Goal: Information Seeking & Learning: Learn about a topic

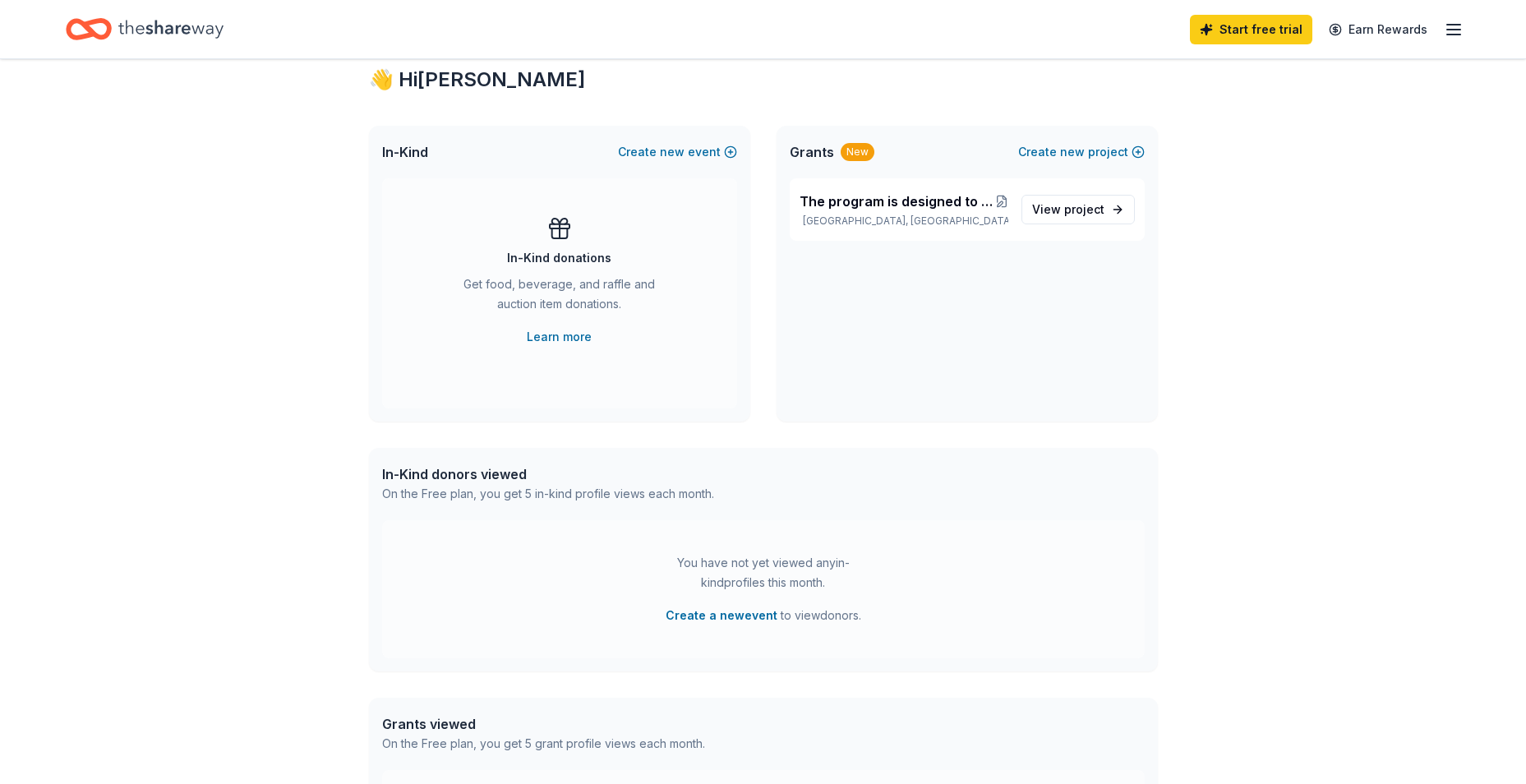
scroll to position [324, 0]
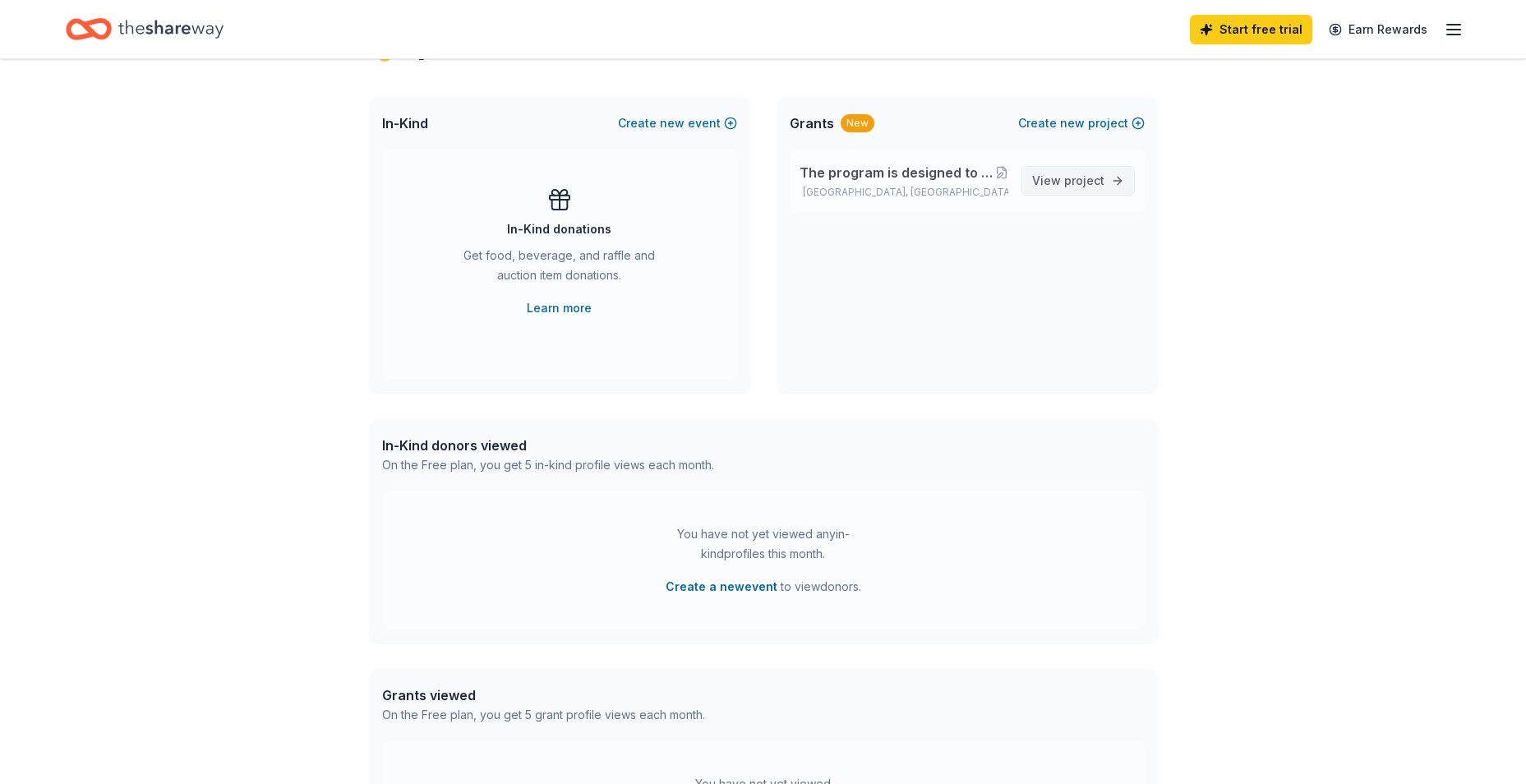
click at [1098, 180] on span "project" at bounding box center [1085, 180] width 41 height 14
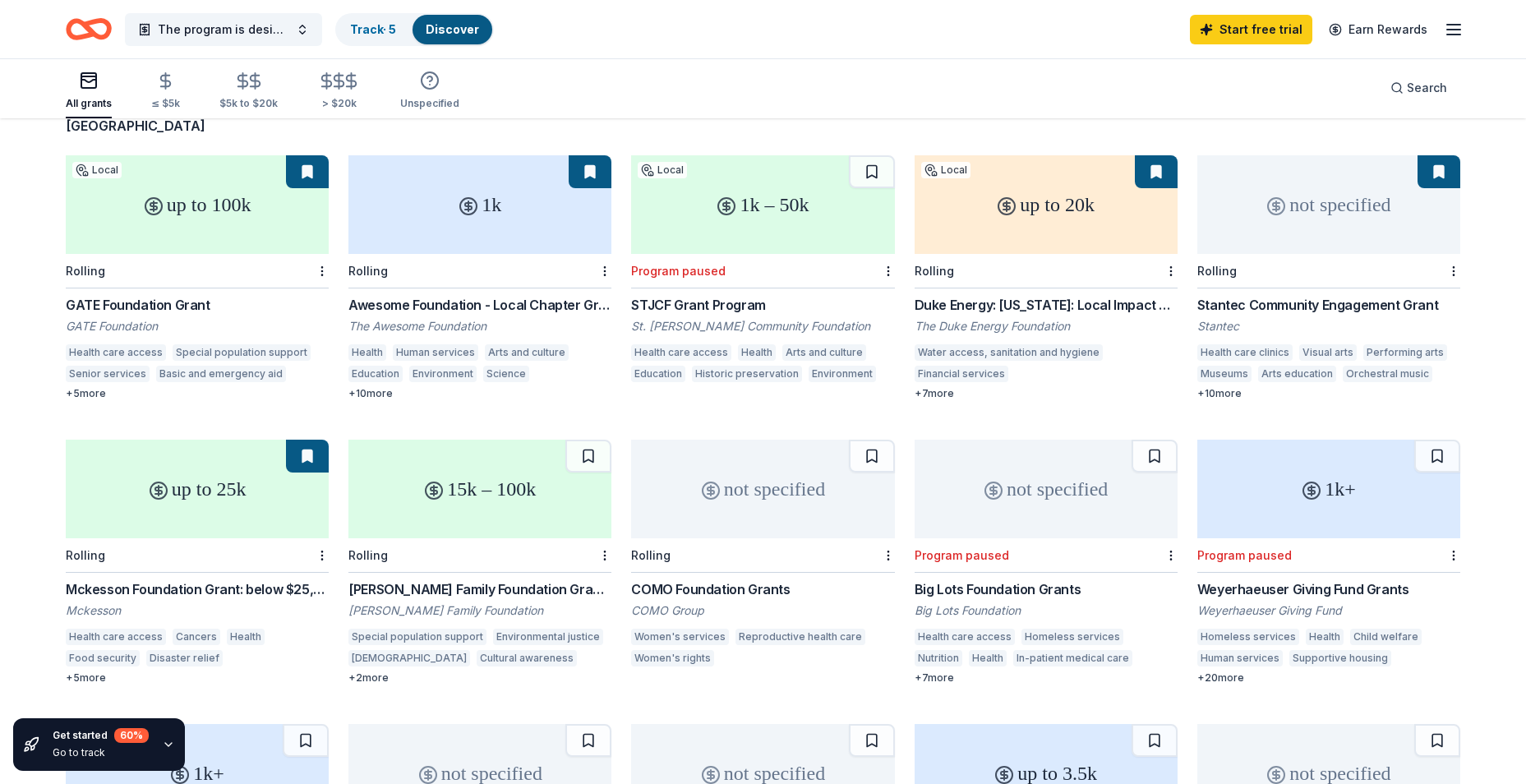
scroll to position [164, 0]
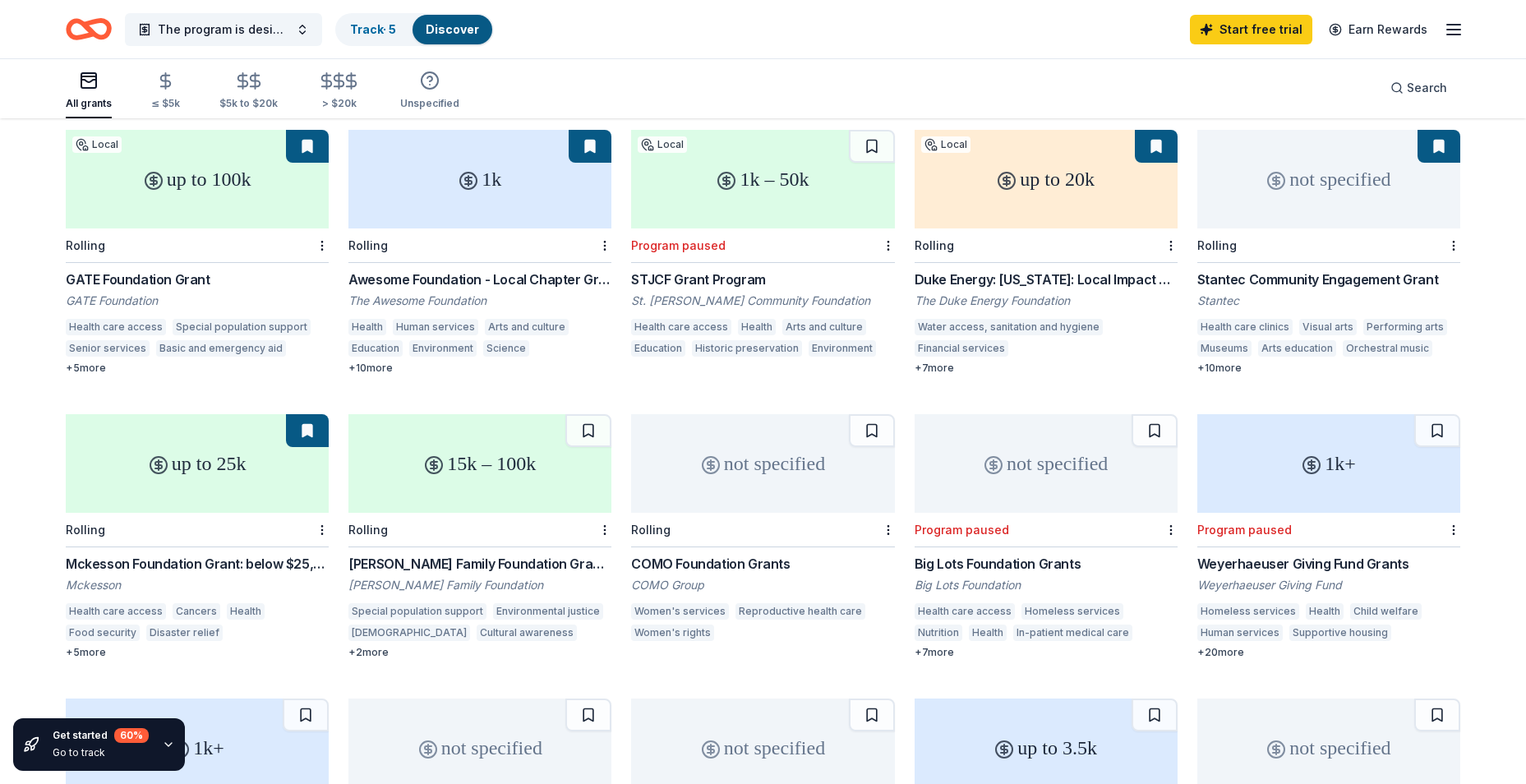
click at [431, 270] on div "Awesome Foundation - Local Chapter Grants" at bounding box center [480, 280] width 263 height 20
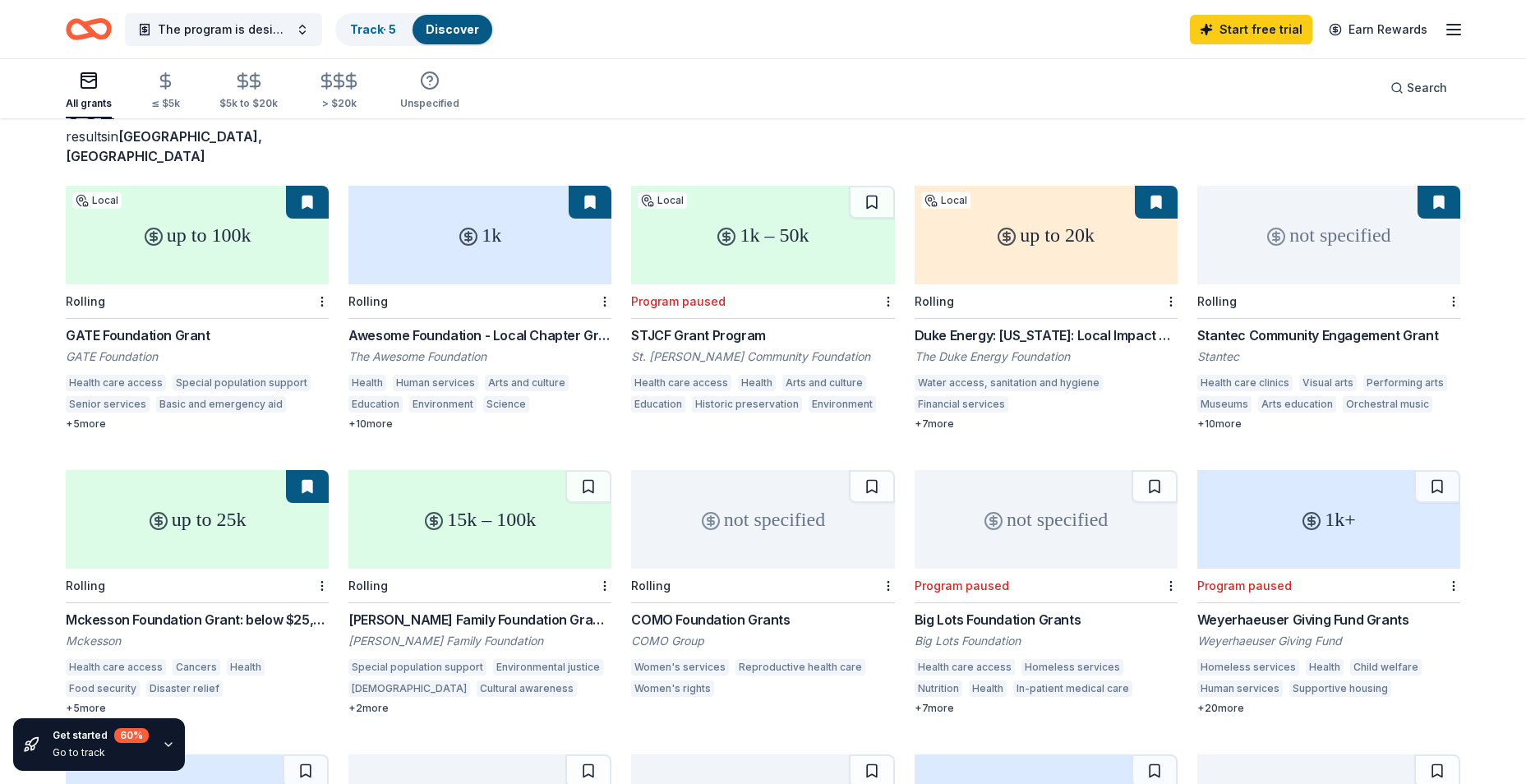
scroll to position [82, 0]
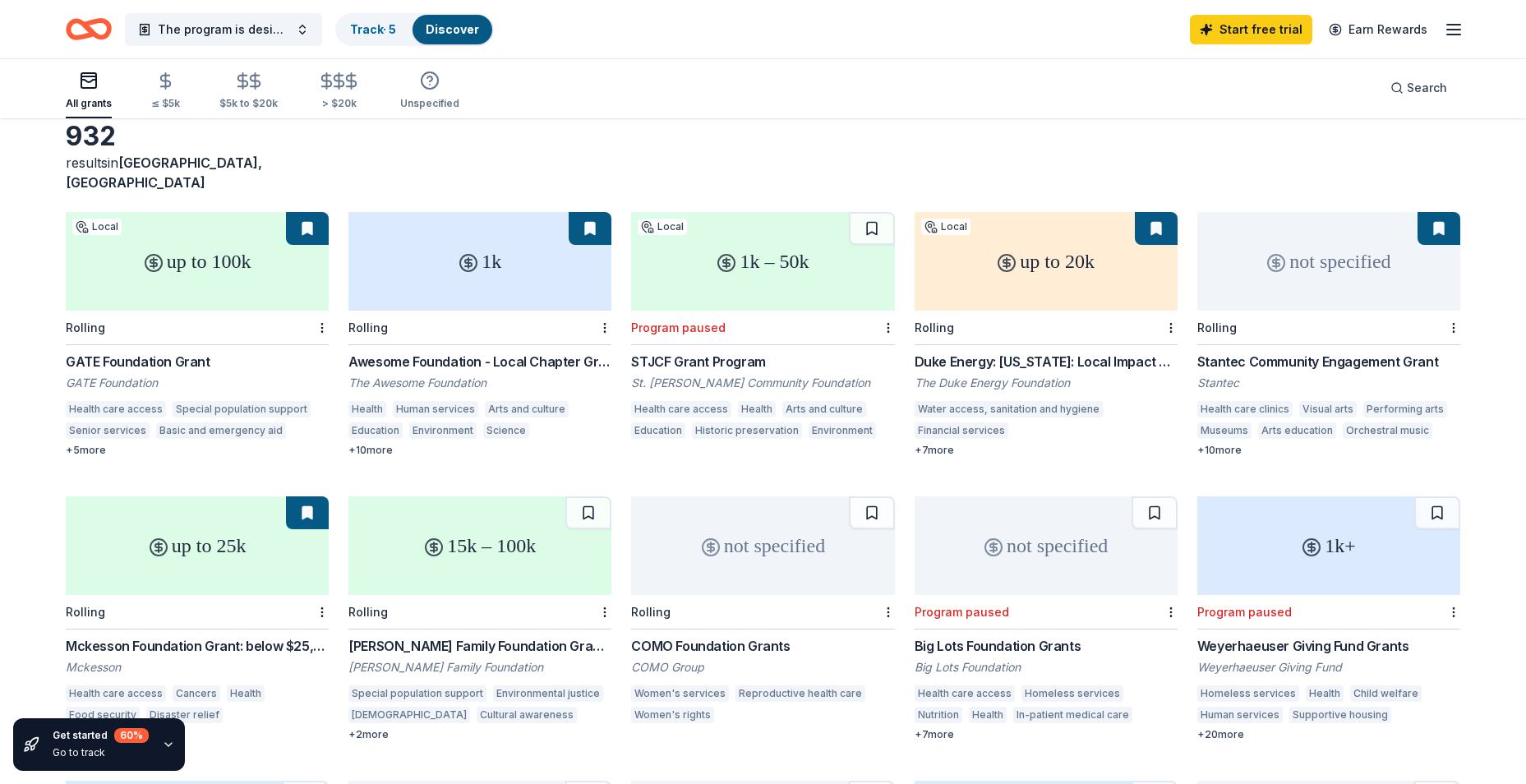
click at [1057, 286] on div "up to 20k" at bounding box center [1046, 261] width 263 height 99
click at [753, 574] on div "not specified" at bounding box center [763, 545] width 263 height 99
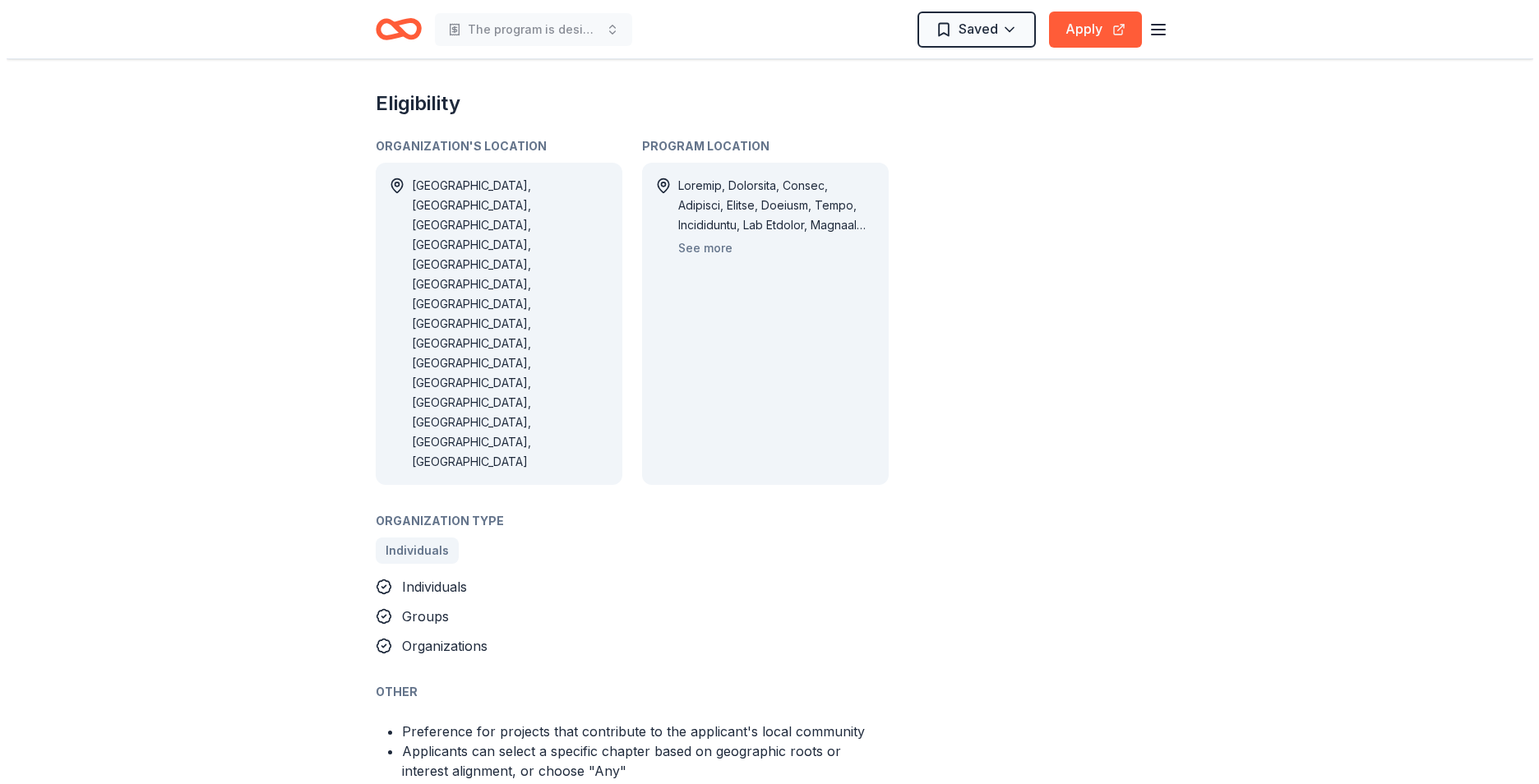
scroll to position [903, 0]
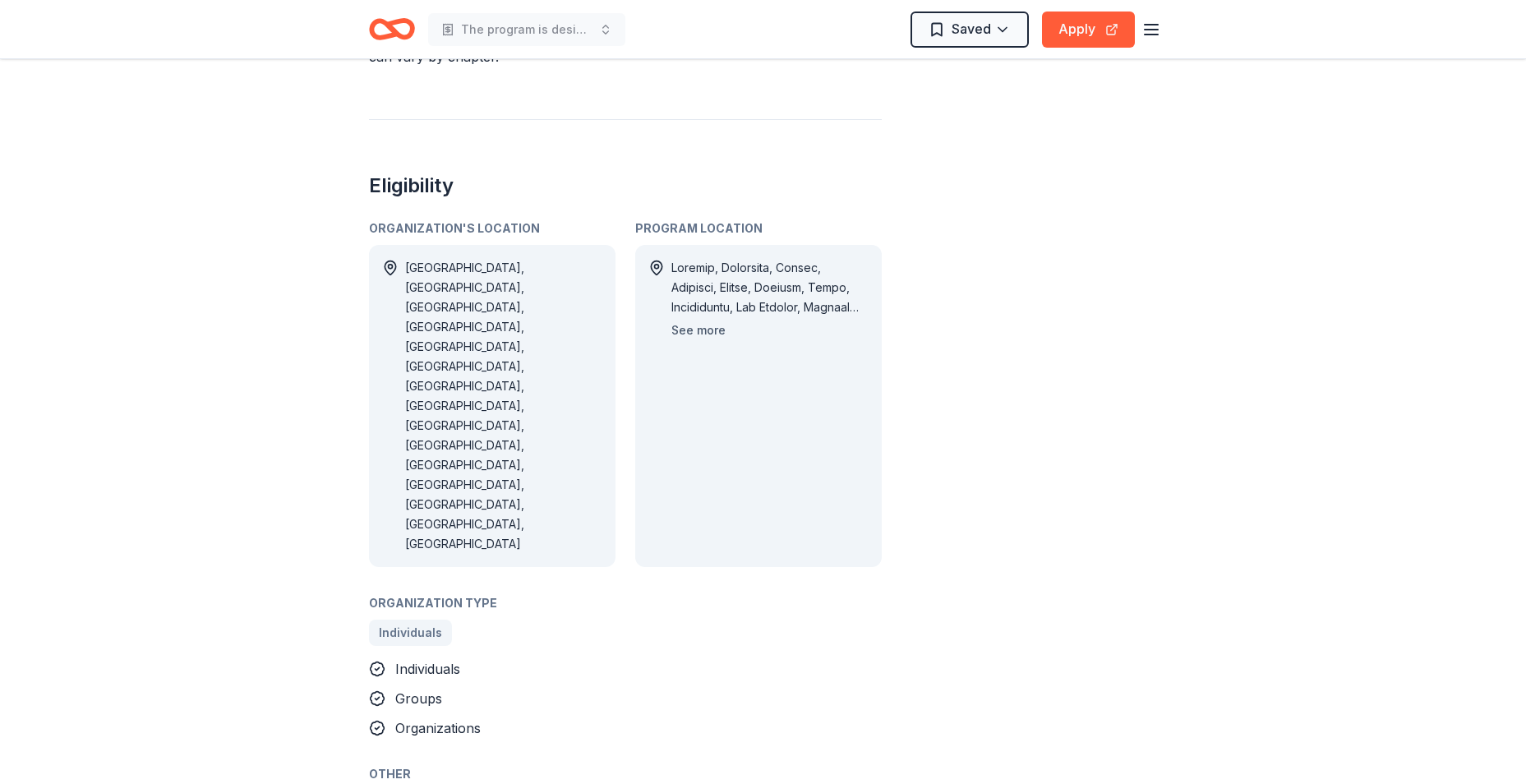
click at [701, 330] on button "See more" at bounding box center [698, 330] width 54 height 20
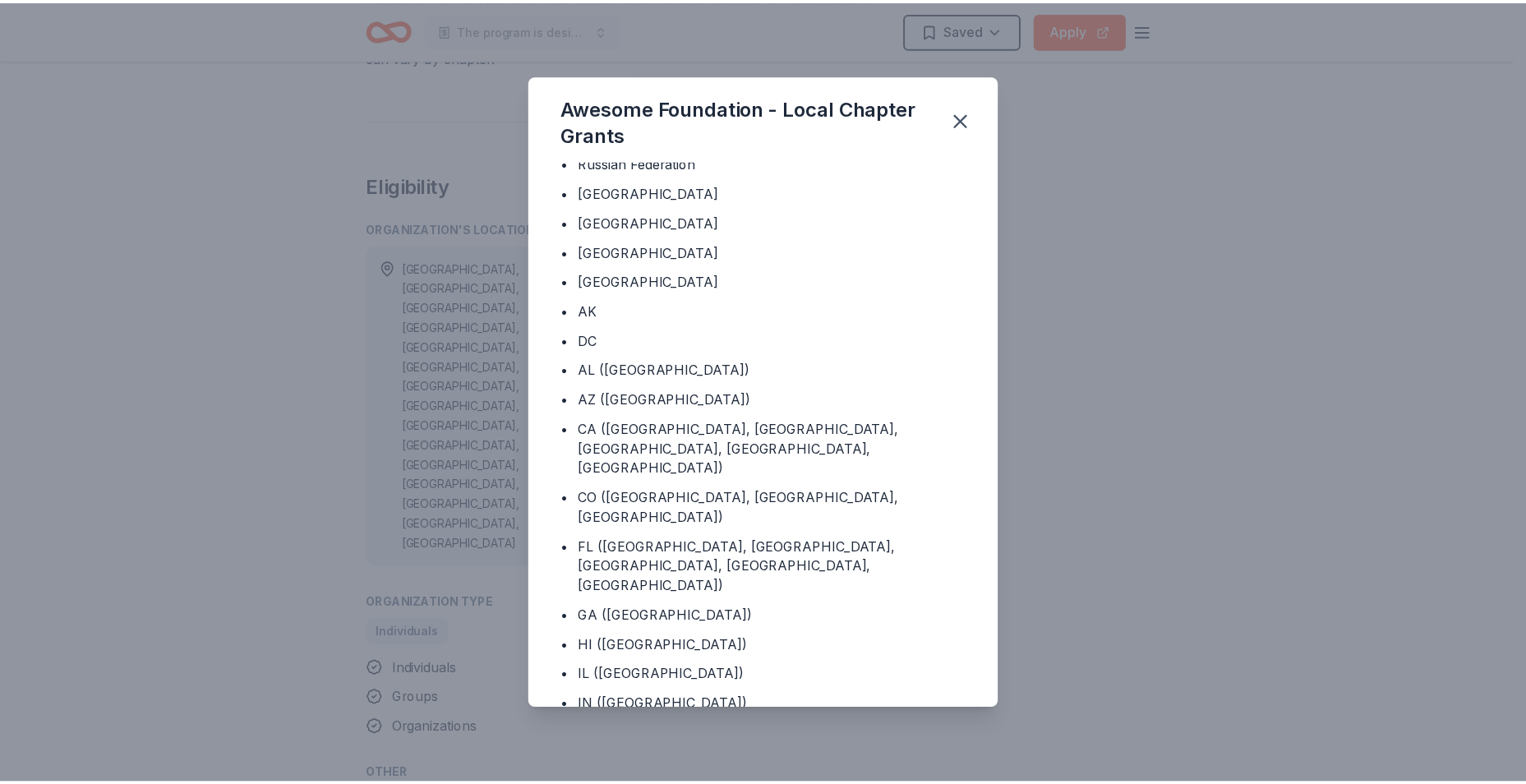
scroll to position [329, 0]
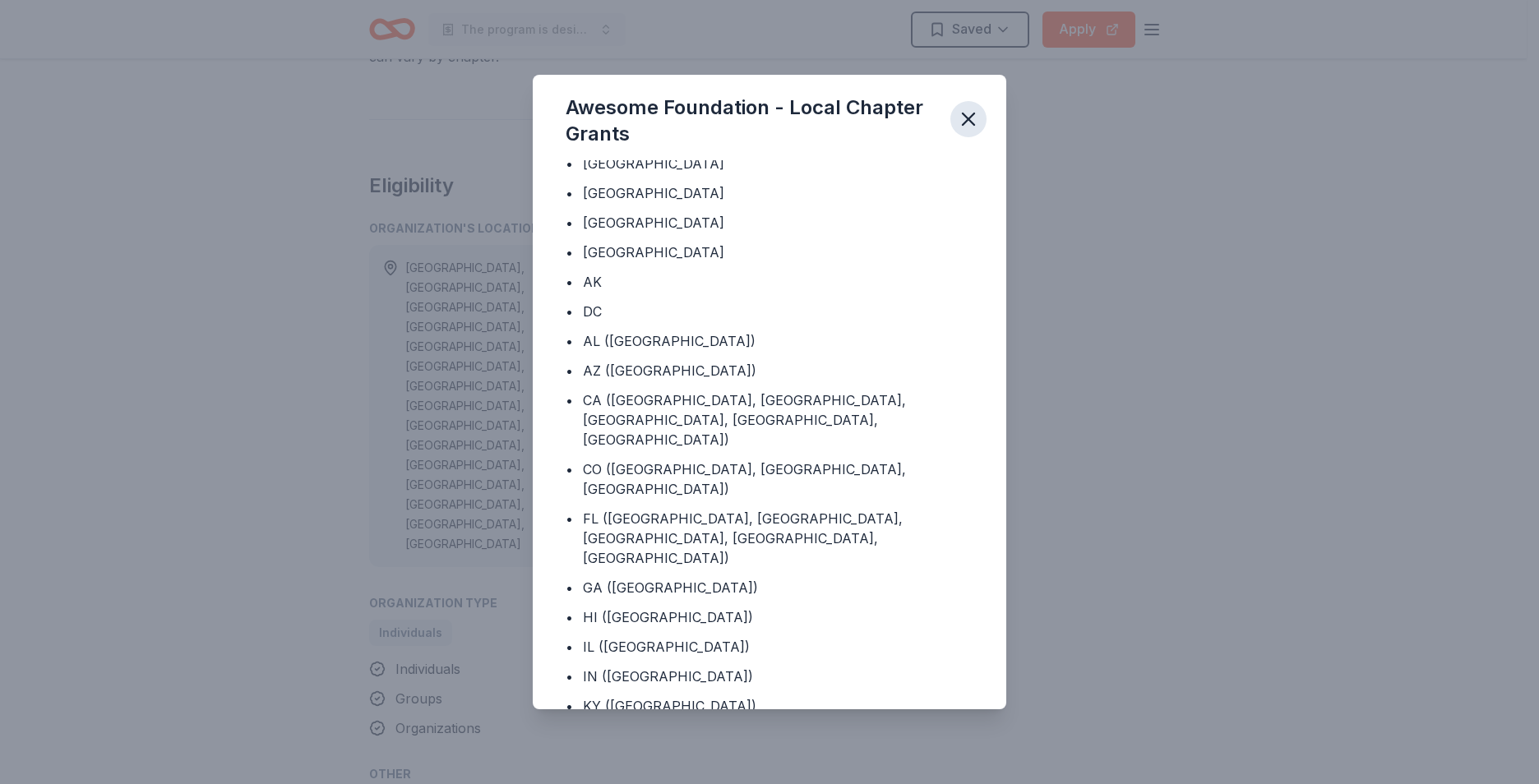
click at [971, 126] on icon "button" at bounding box center [969, 119] width 23 height 23
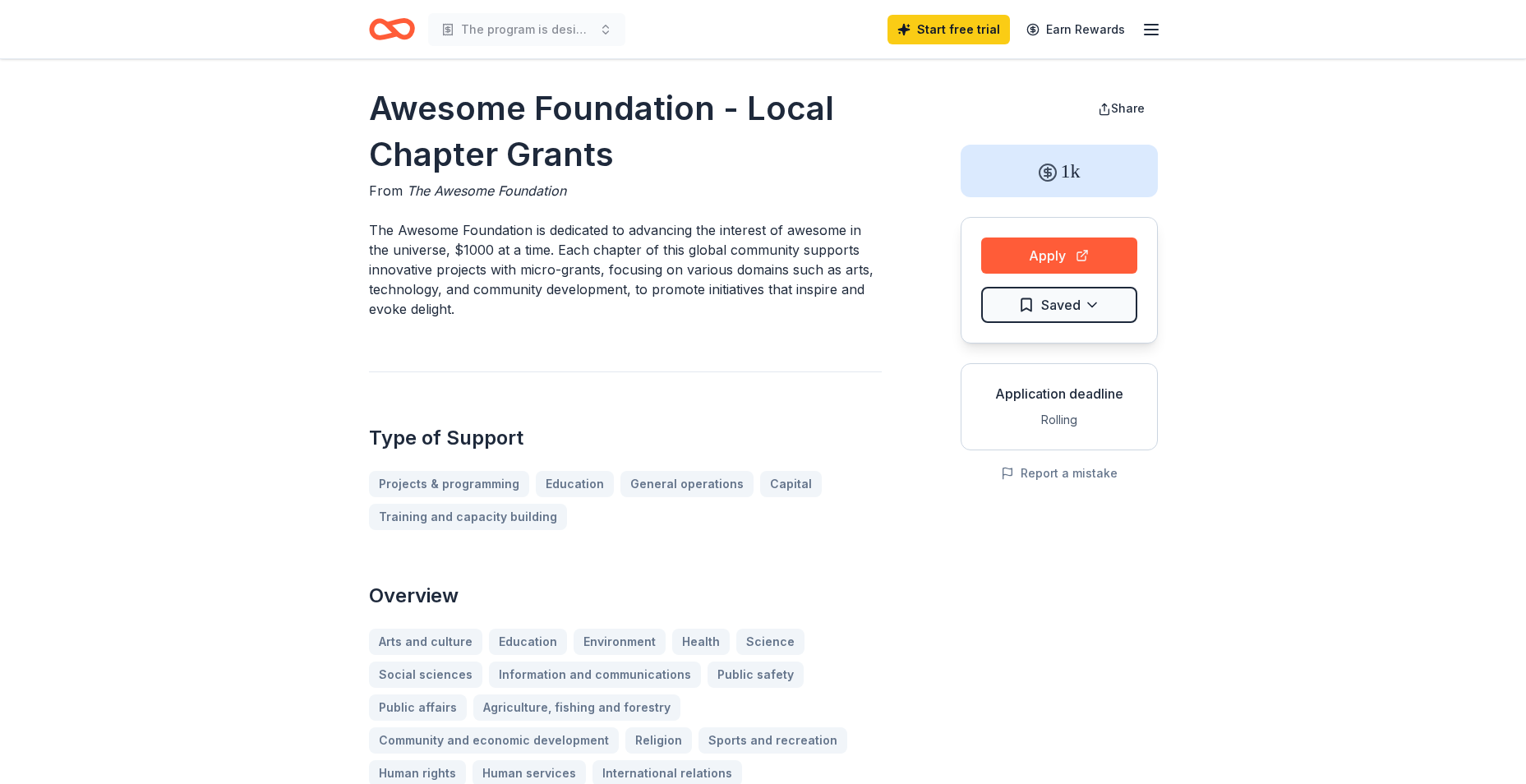
scroll to position [0, 0]
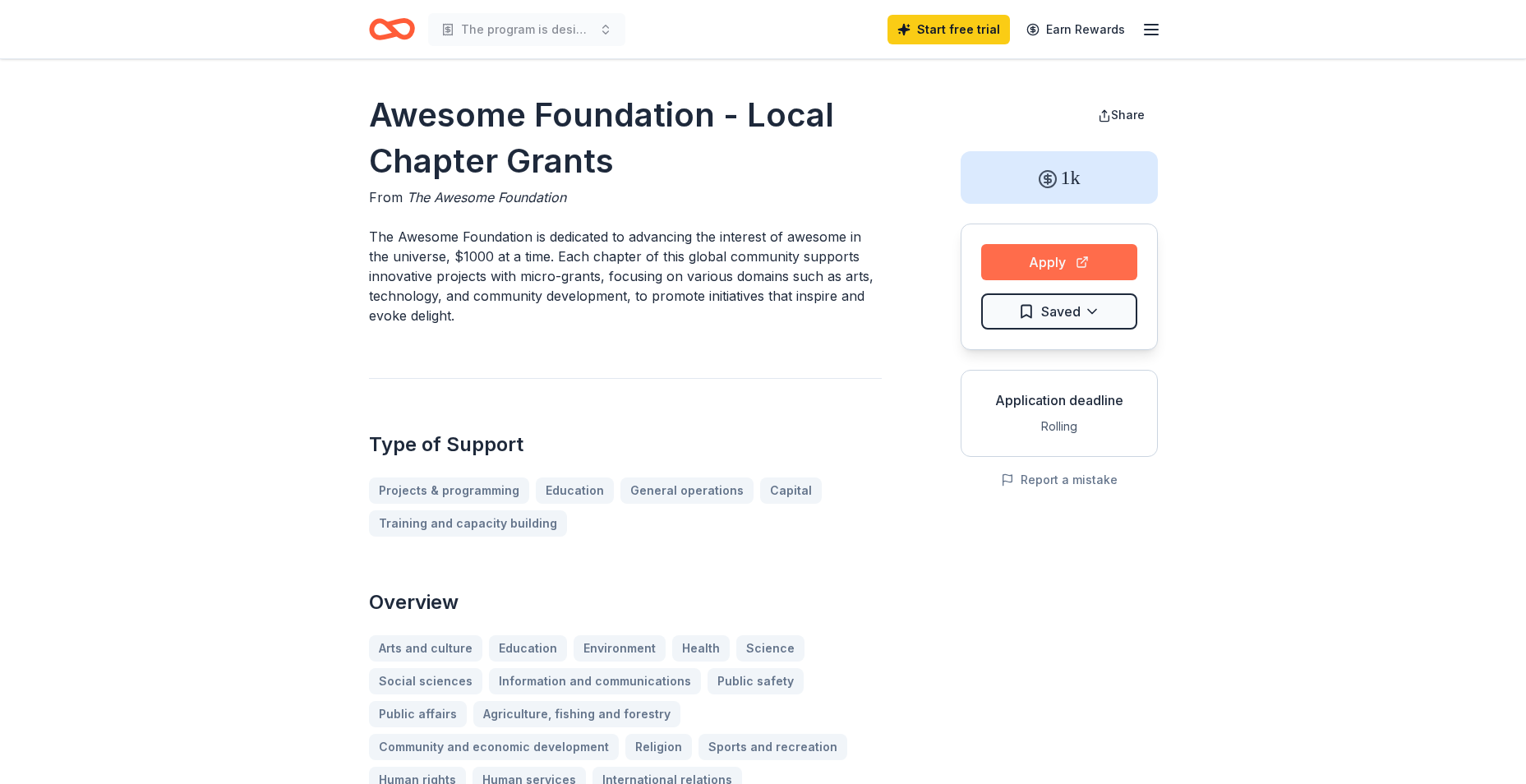
click at [1054, 253] on button "Apply" at bounding box center [1060, 262] width 156 height 37
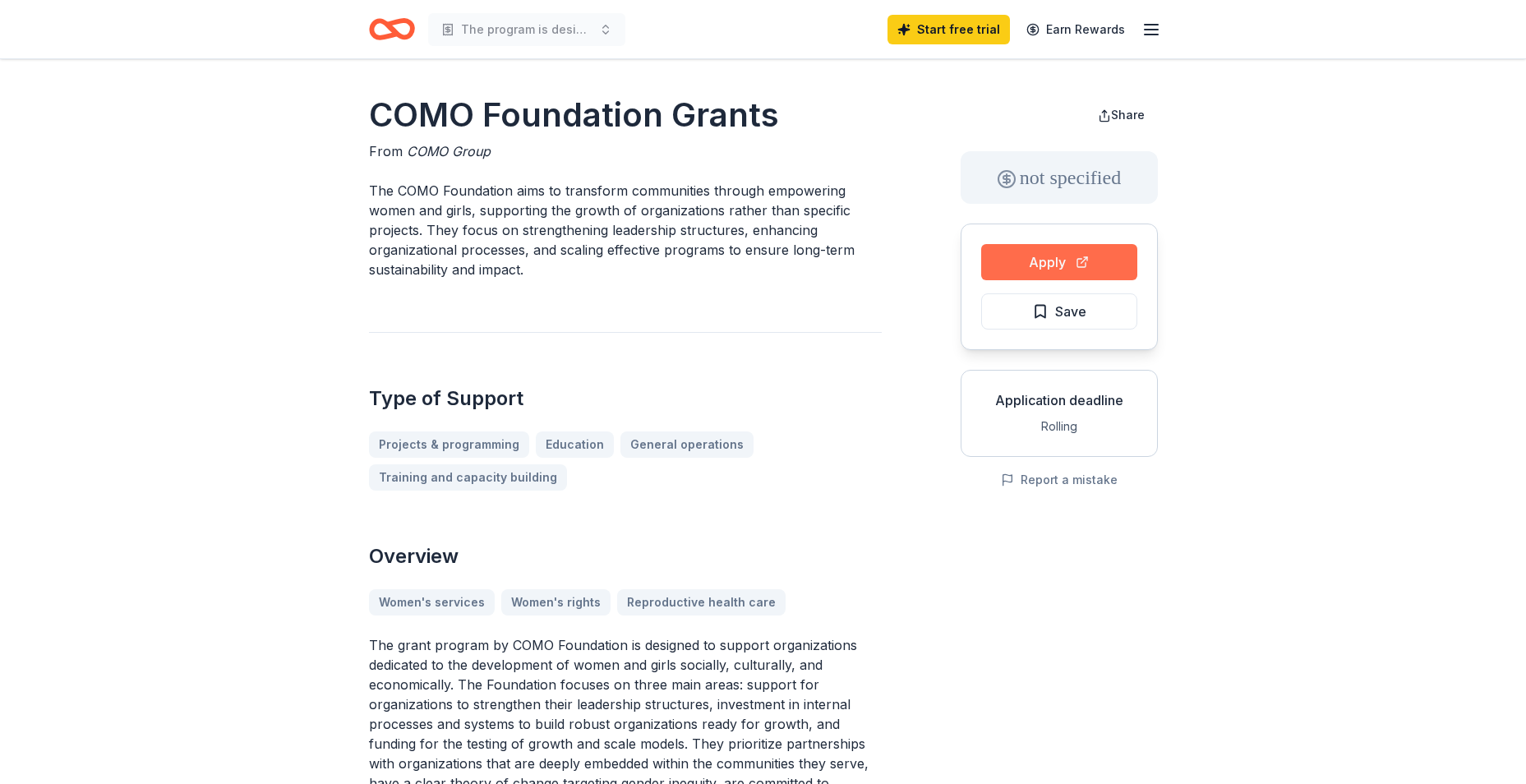
click at [1050, 258] on button "Apply" at bounding box center [1060, 262] width 156 height 37
click at [1079, 265] on button "Apply" at bounding box center [1060, 262] width 156 height 37
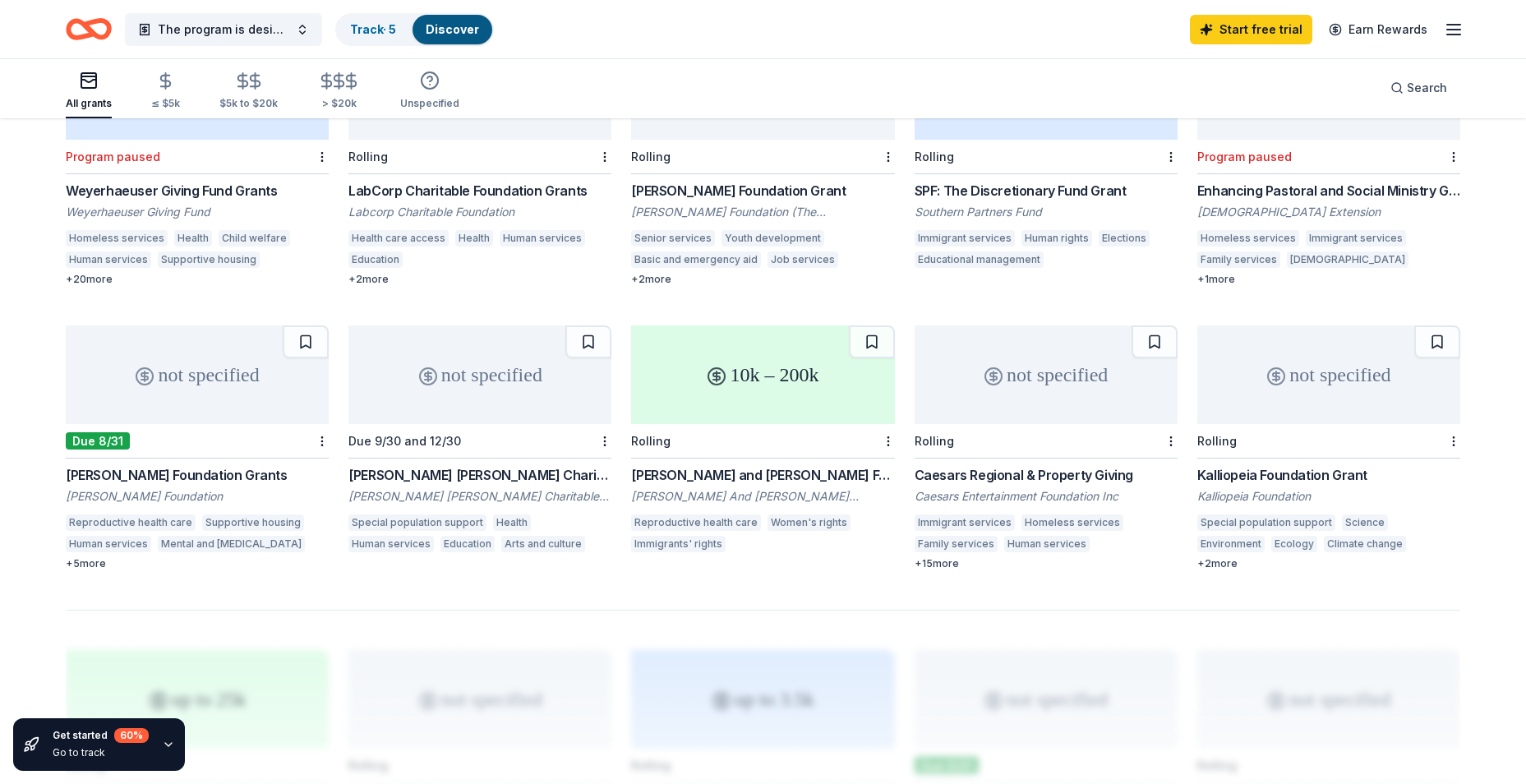
scroll to position [903, 0]
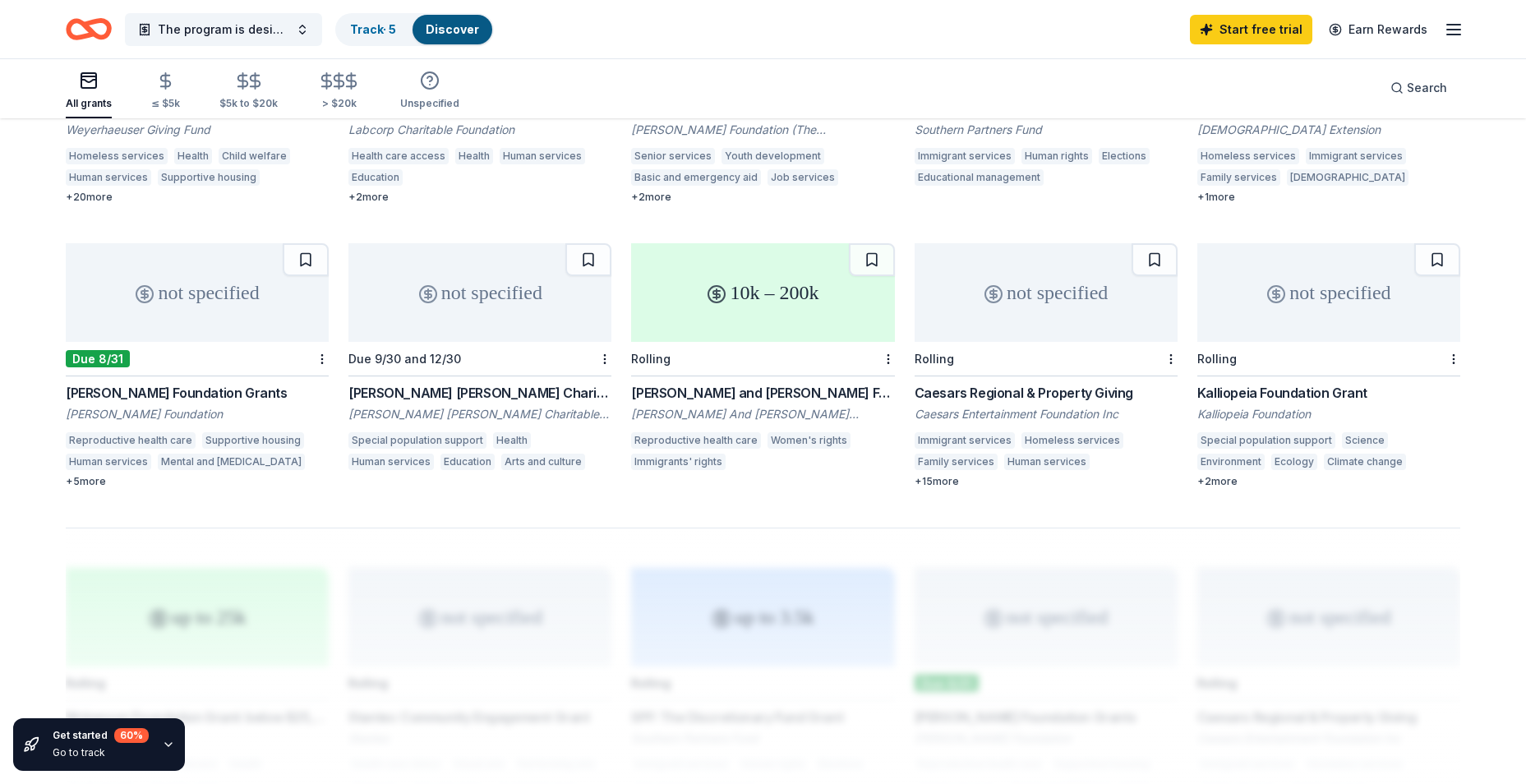
click at [506, 313] on div "not specified" at bounding box center [480, 292] width 263 height 99
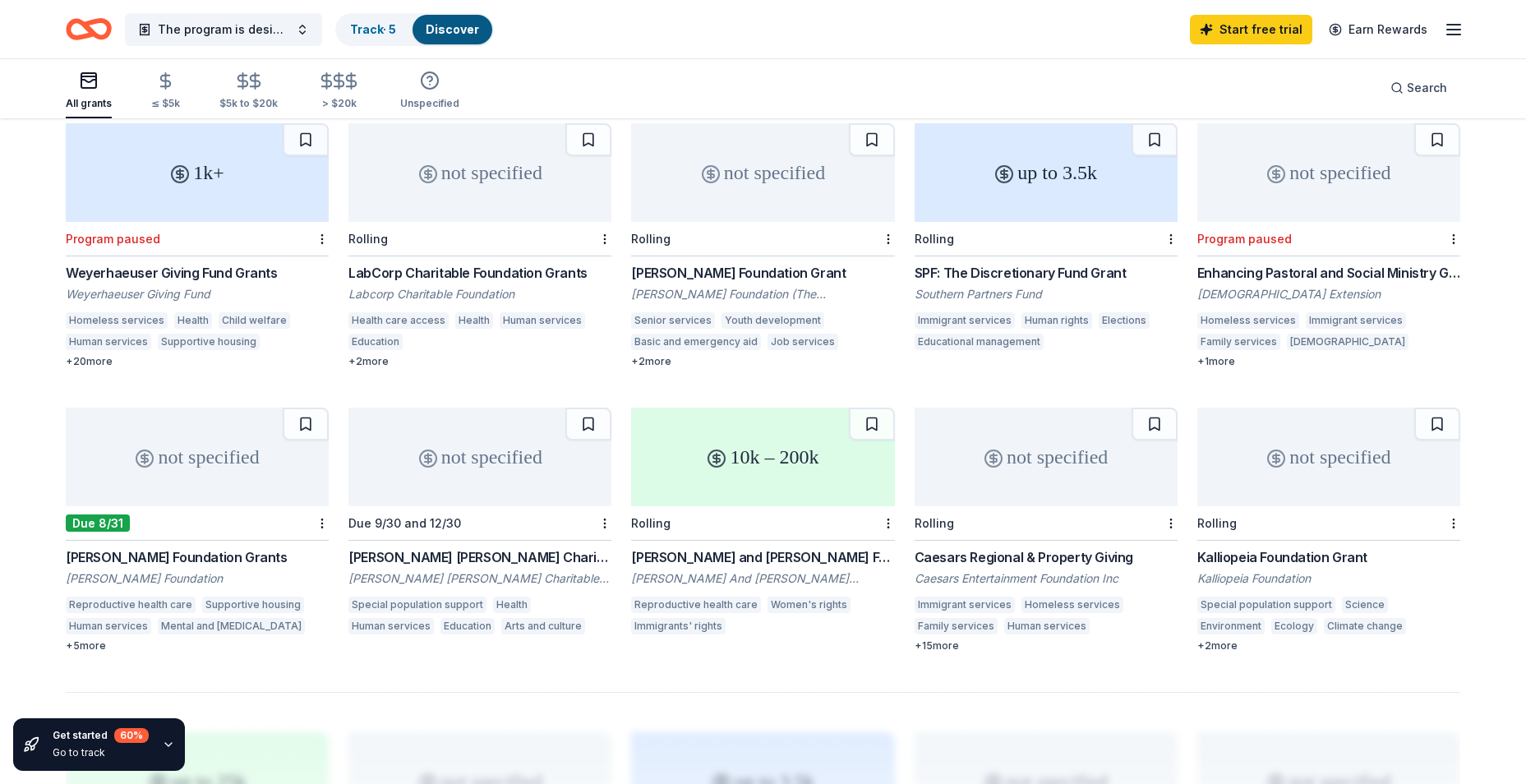
scroll to position [821, 0]
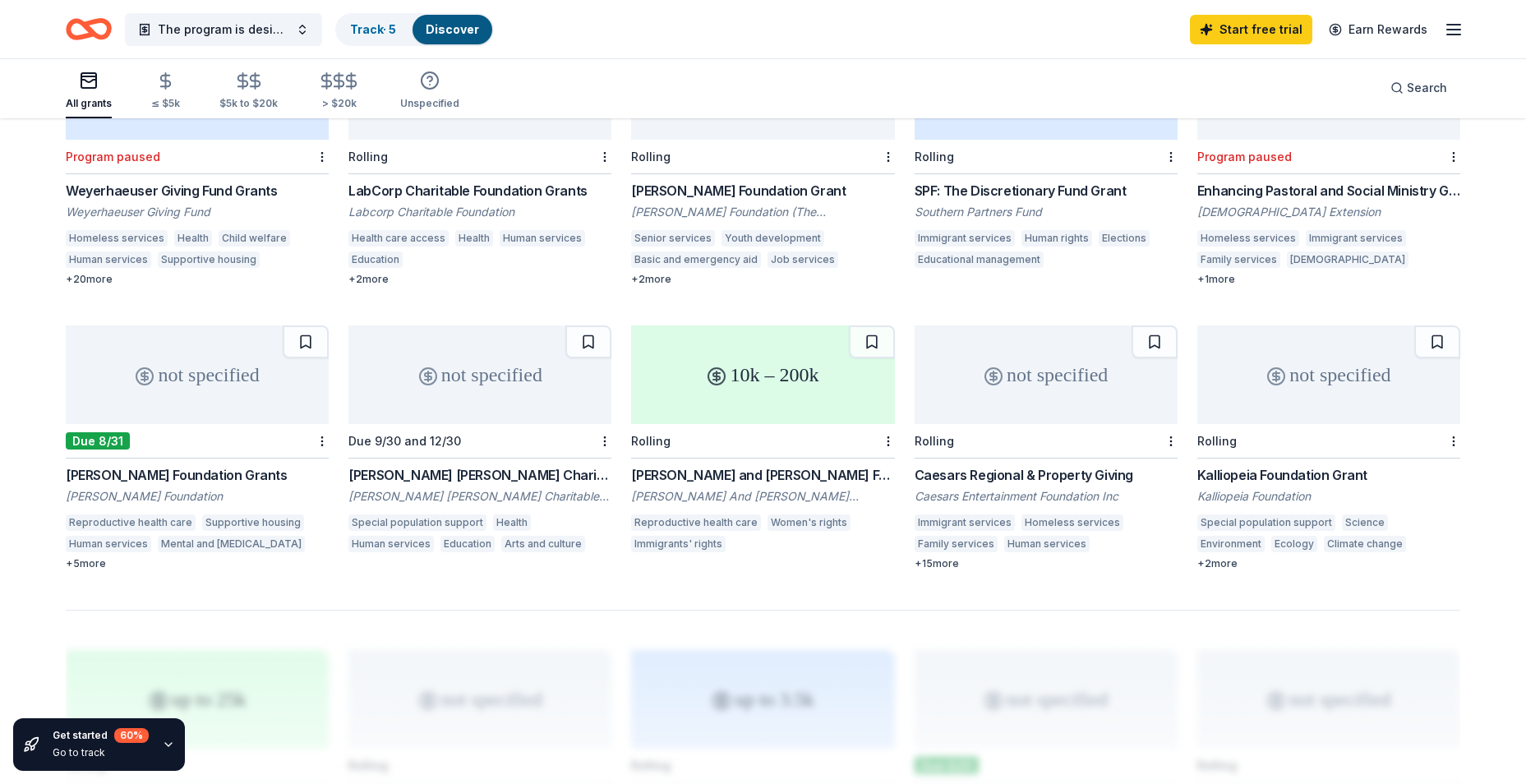
click at [773, 384] on div "10k – 200k" at bounding box center [763, 374] width 263 height 99
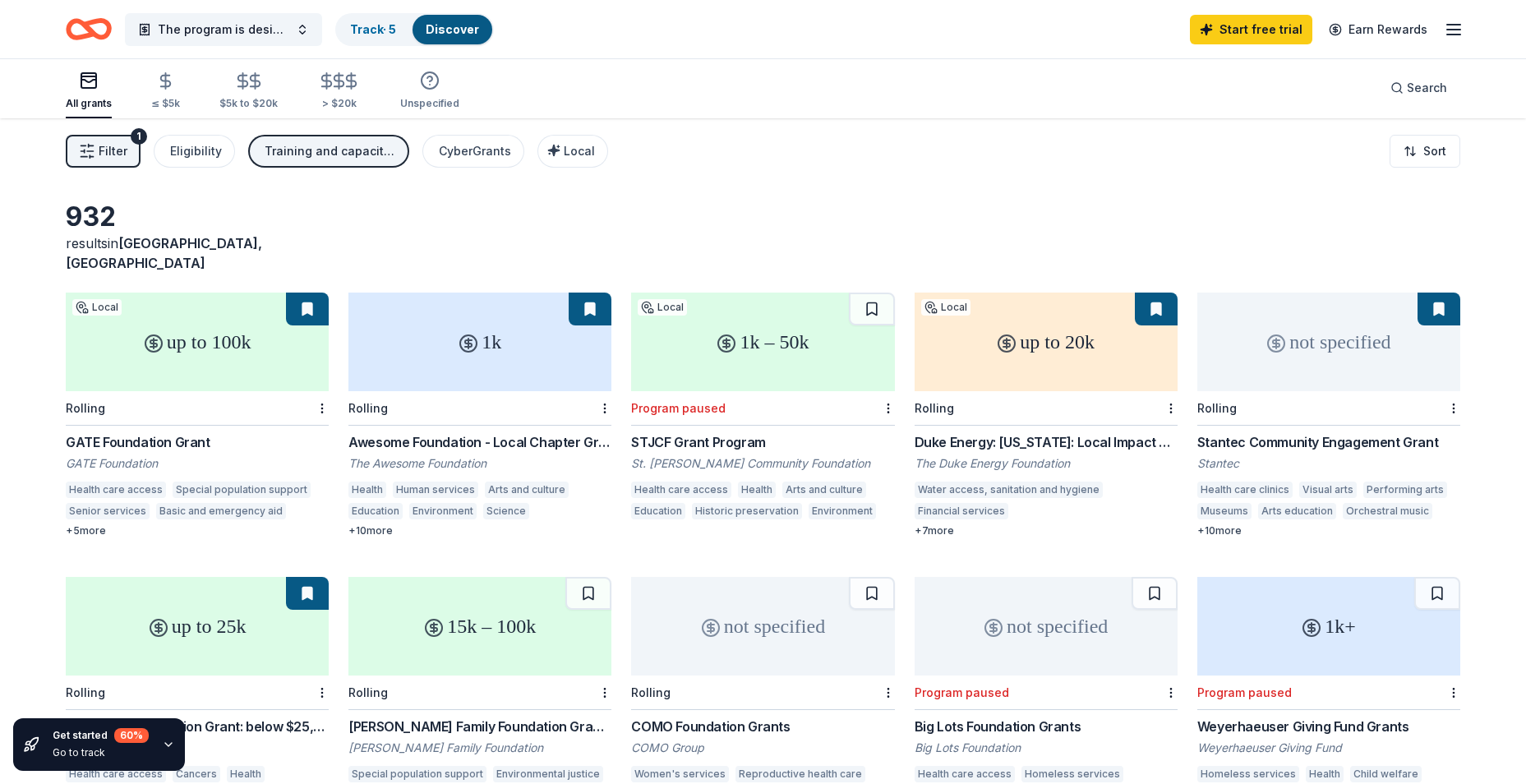
scroll to position [0, 0]
click at [206, 151] on div "Eligibility" at bounding box center [196, 153] width 51 height 20
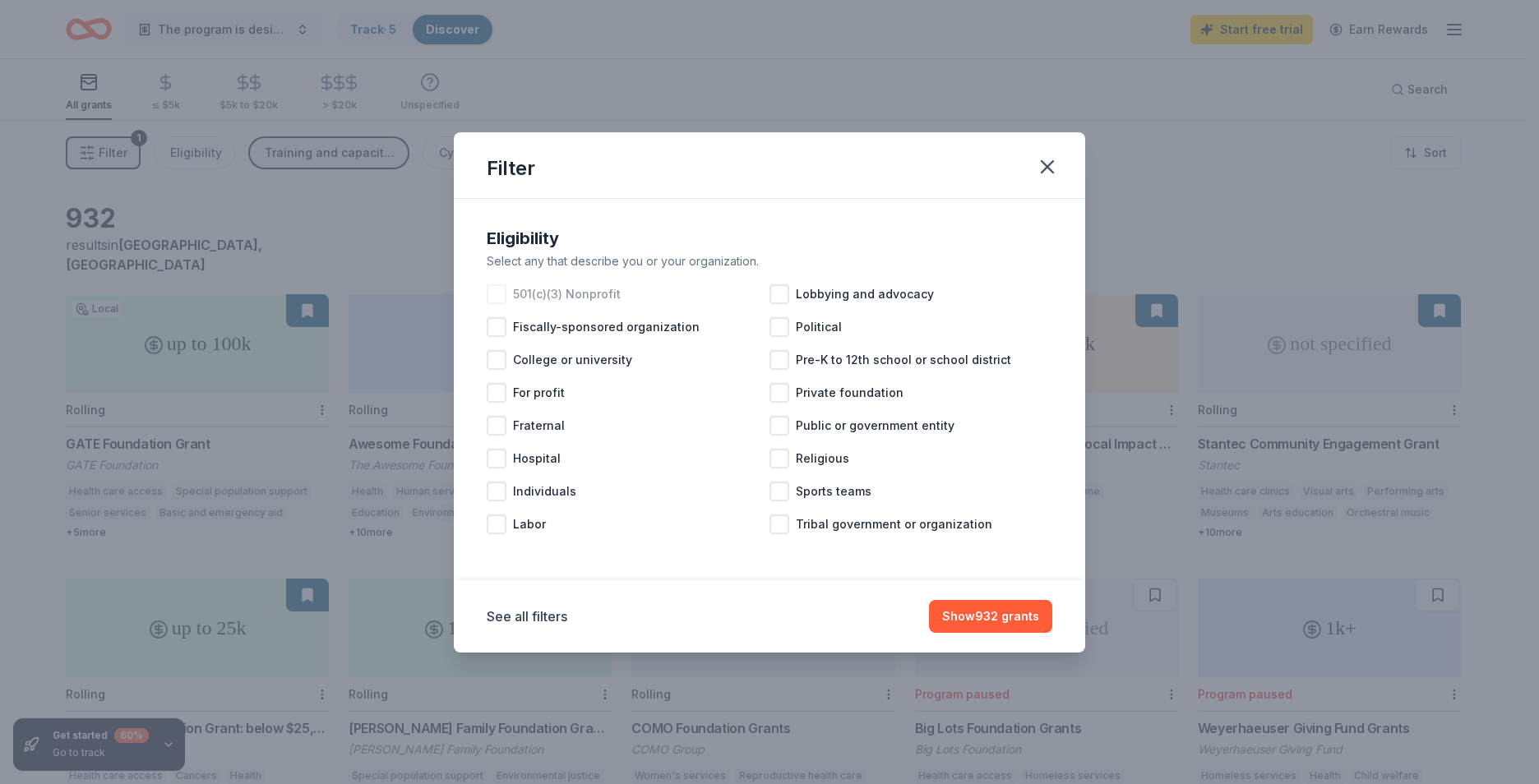
click at [489, 300] on div at bounding box center [496, 295] width 20 height 20
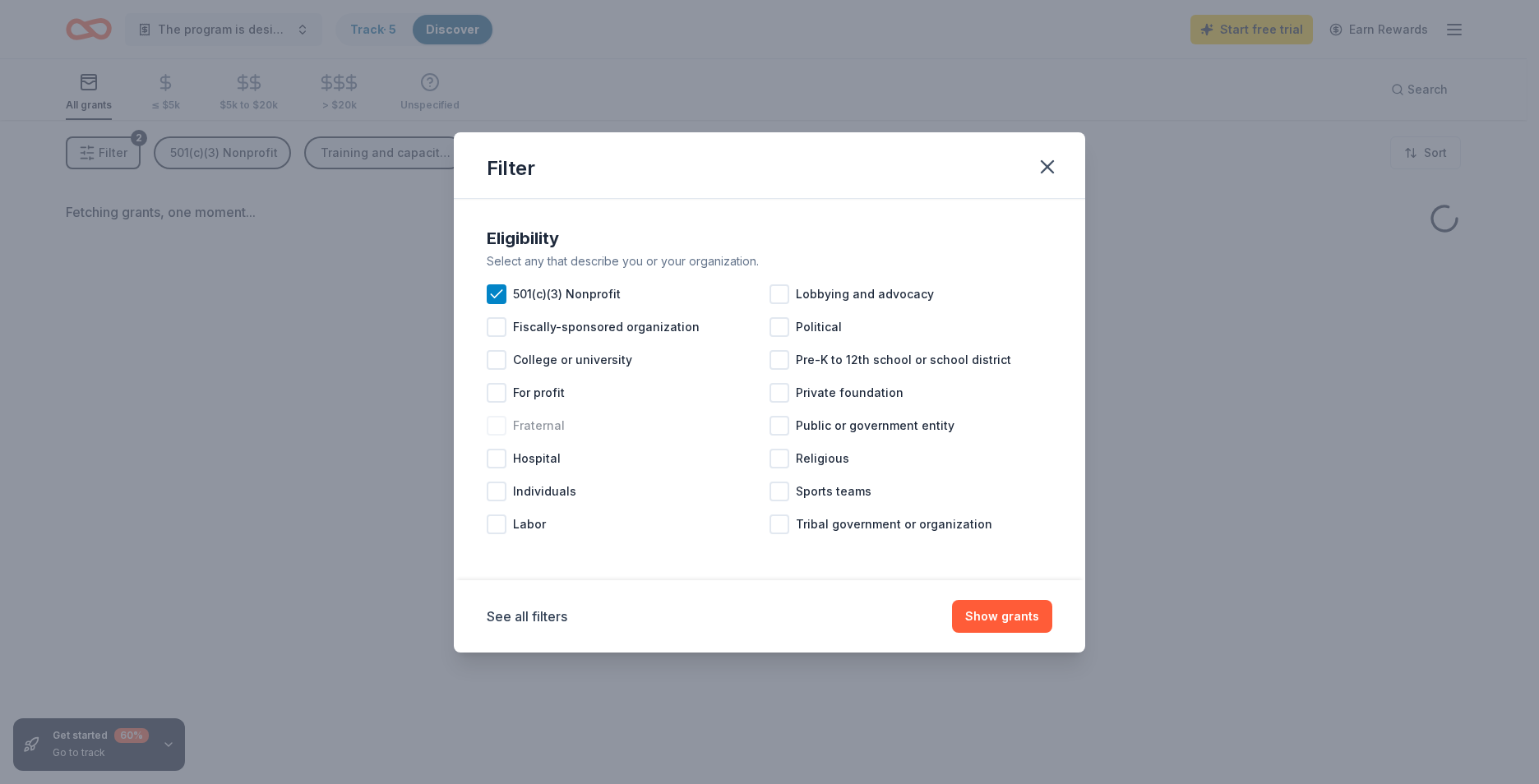
click at [499, 430] on div at bounding box center [496, 426] width 20 height 20
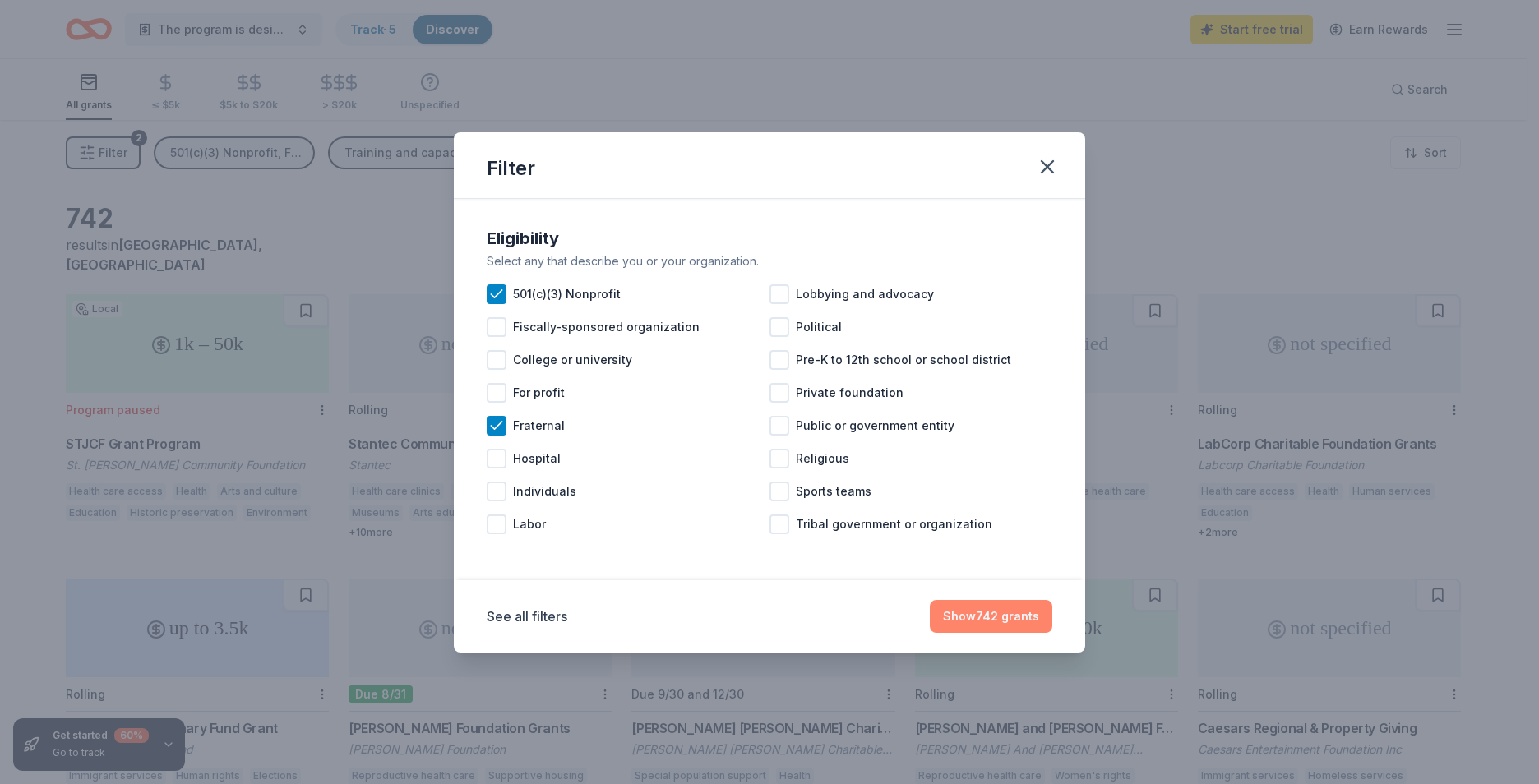
click at [996, 614] on button "Show 742 grants" at bounding box center [991, 616] width 123 height 33
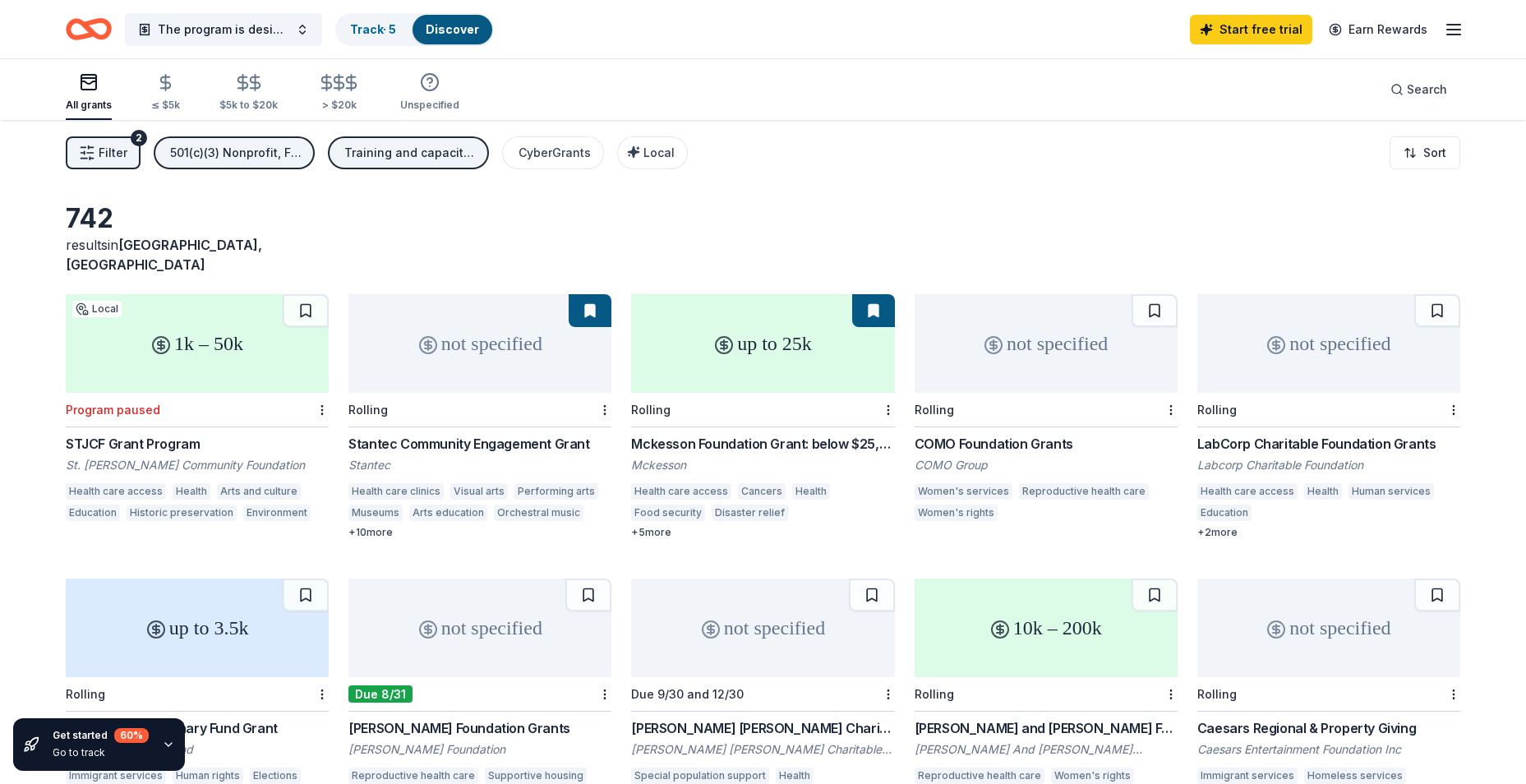
click at [128, 145] on button "Filter 2" at bounding box center [103, 153] width 75 height 33
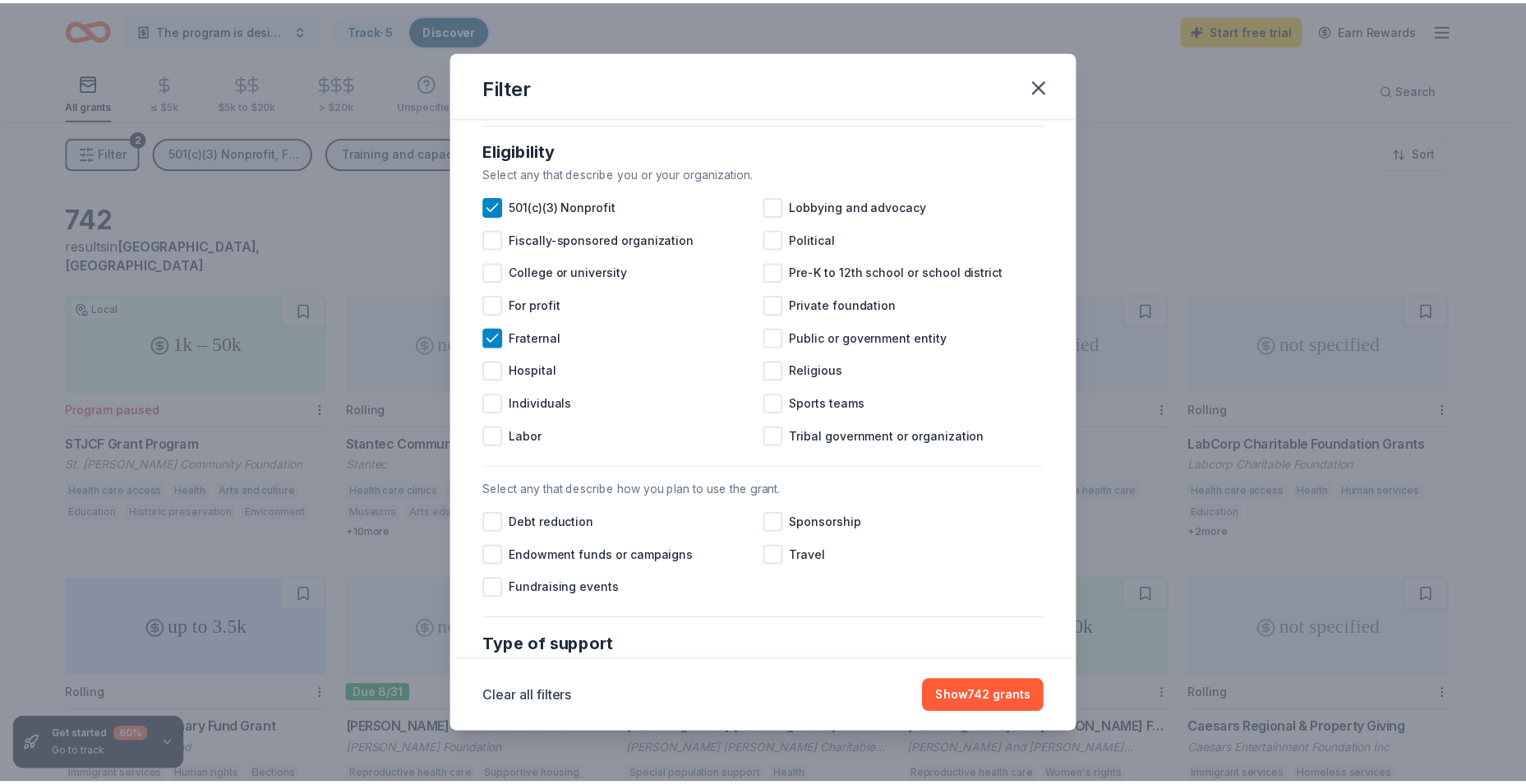
scroll to position [130, 0]
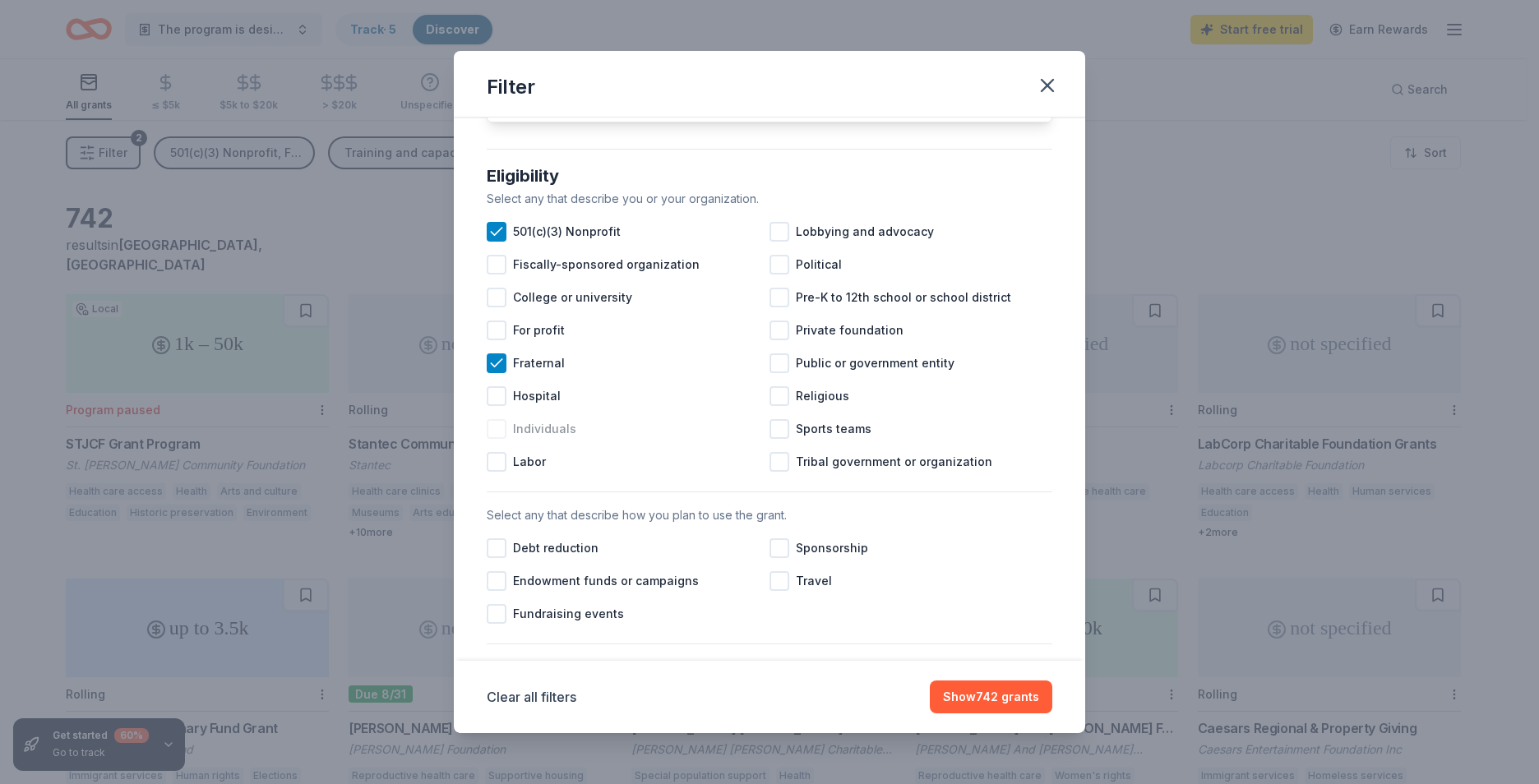
click at [504, 439] on div at bounding box center [496, 429] width 20 height 20
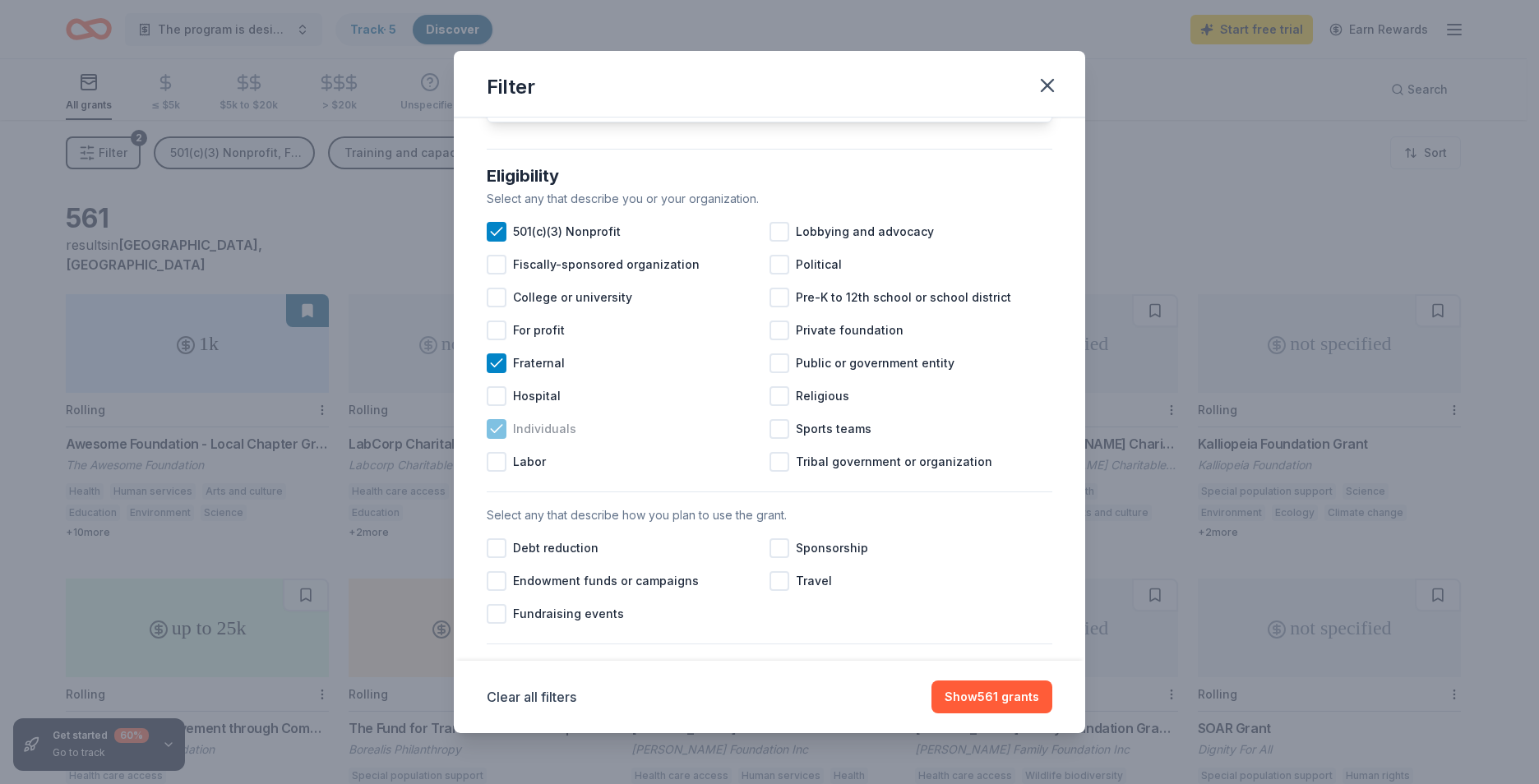
click at [501, 432] on icon at bounding box center [496, 428] width 11 height 7
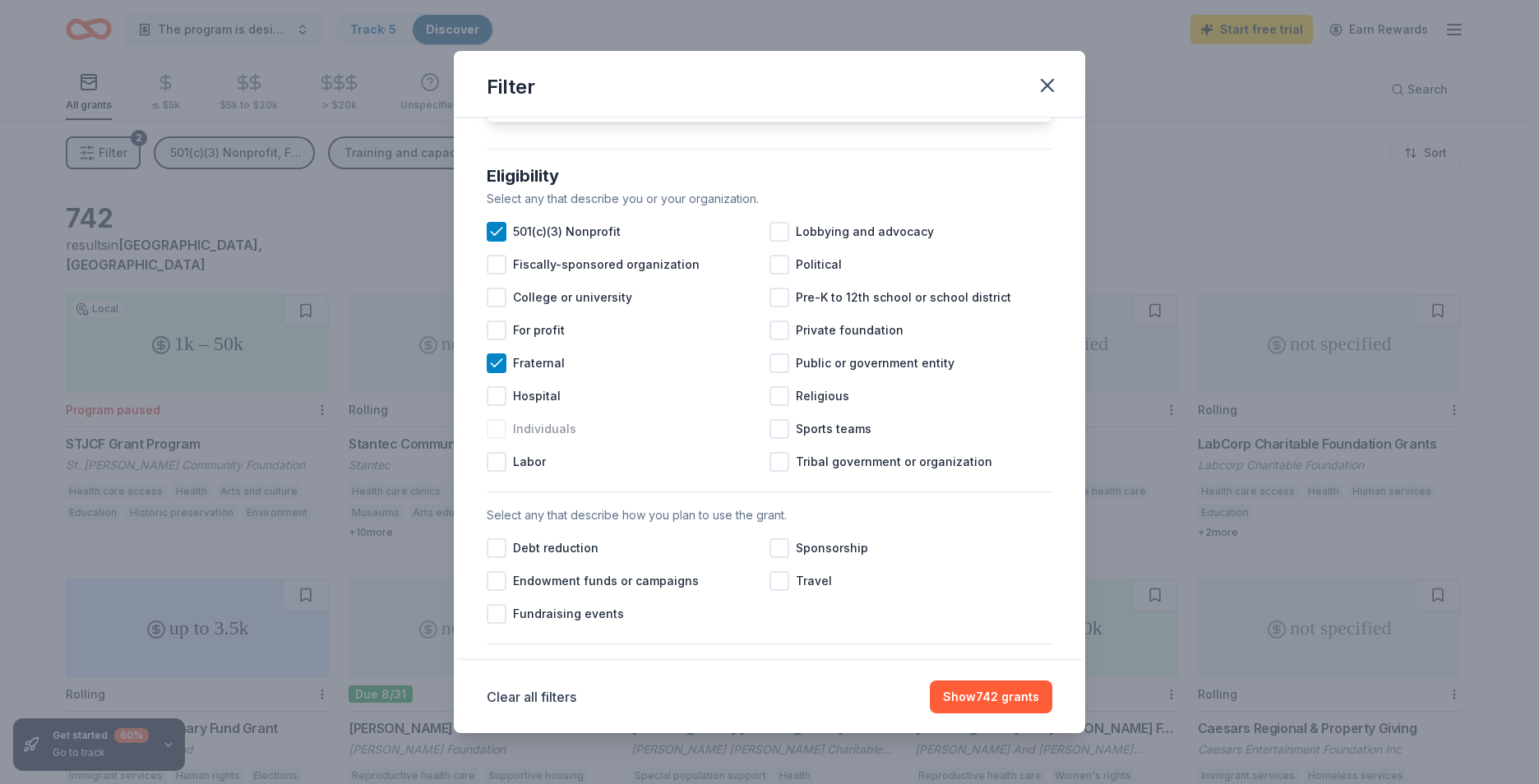
click at [494, 439] on div at bounding box center [496, 429] width 20 height 20
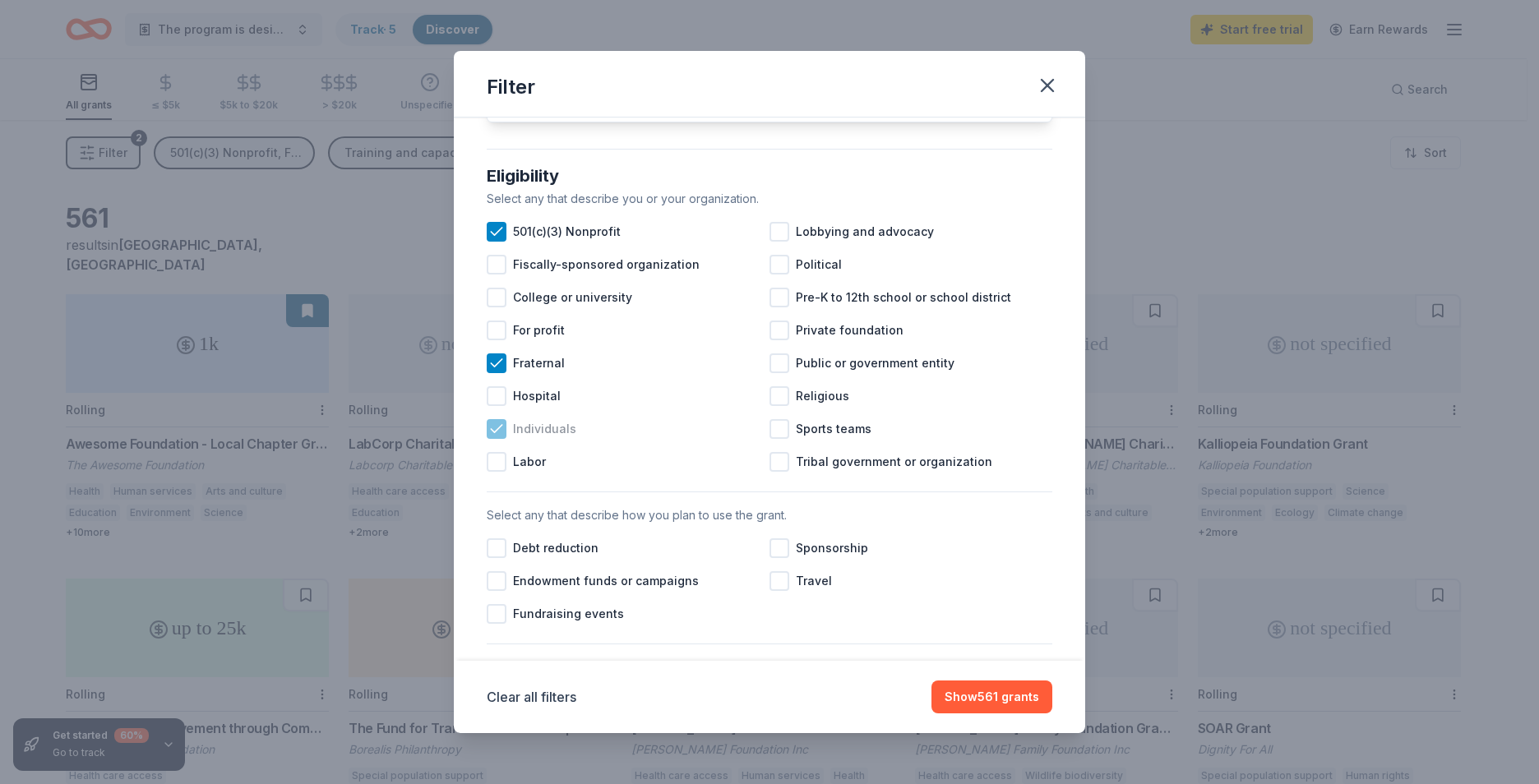
click at [494, 437] on icon at bounding box center [496, 429] width 17 height 17
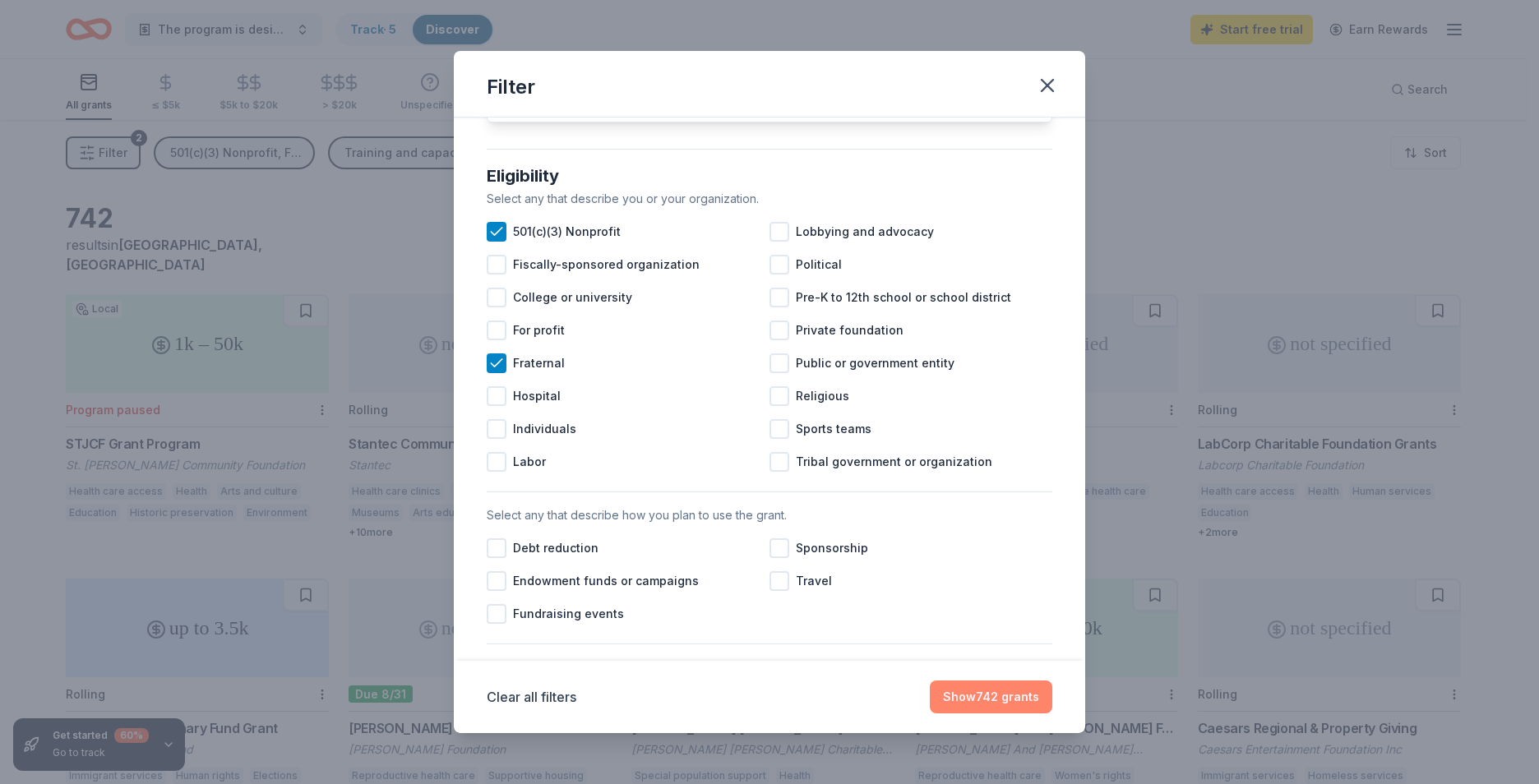
click at [1014, 692] on button "Show 742 grants" at bounding box center [991, 697] width 123 height 33
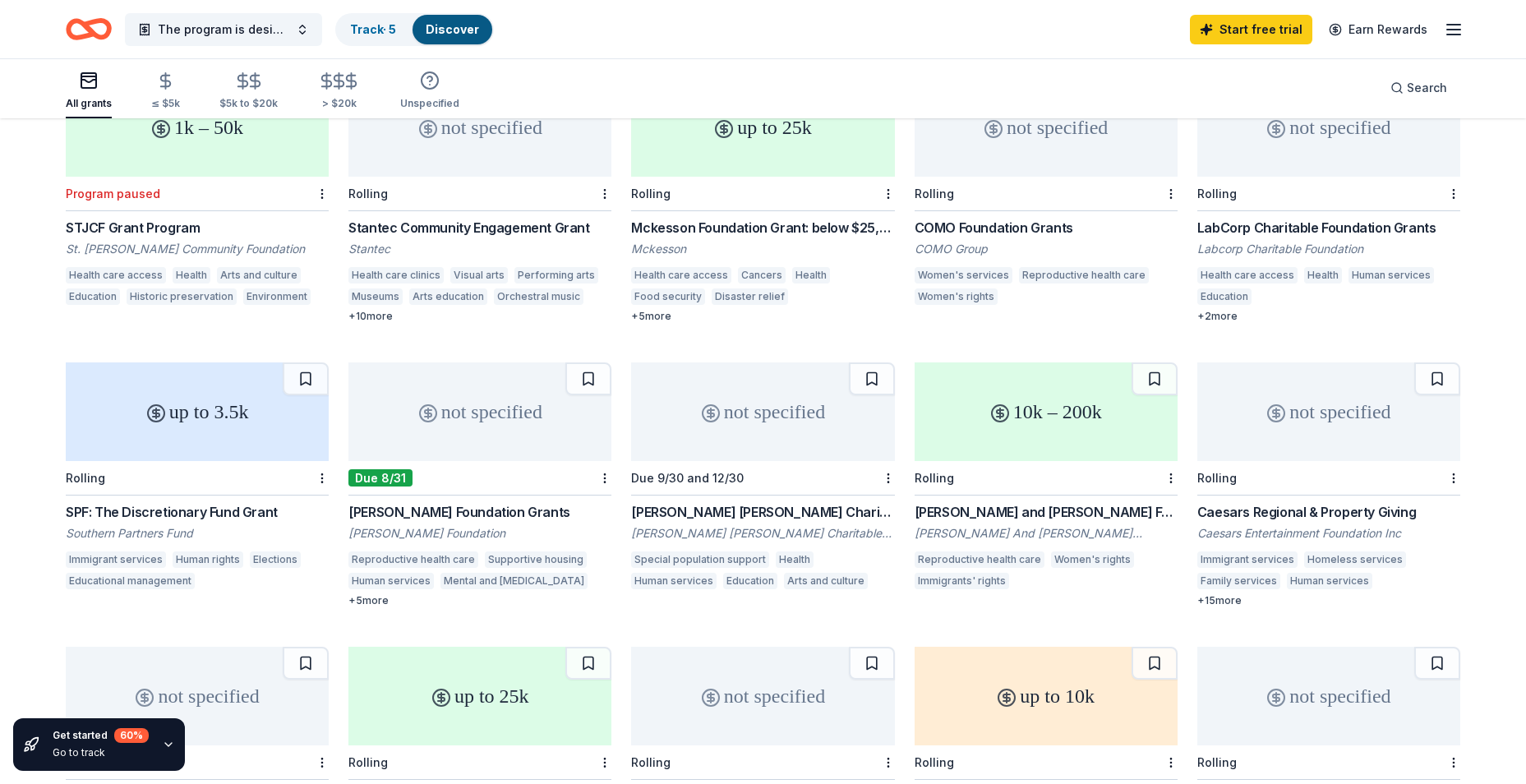
scroll to position [246, 0]
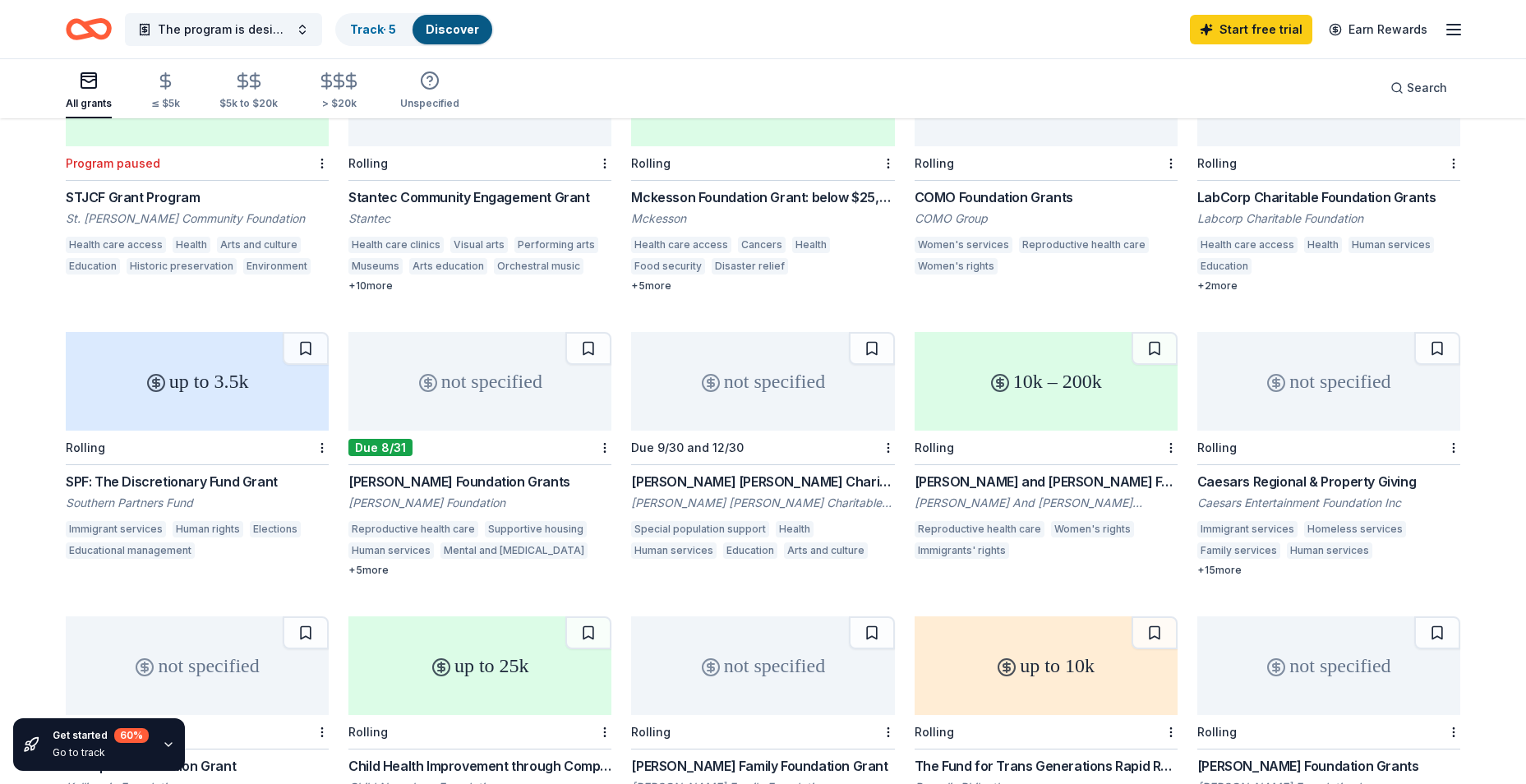
click at [1338, 387] on div "not specified" at bounding box center [1329, 381] width 263 height 99
click at [1276, 472] on div "Caesars Regional & Property Giving" at bounding box center [1329, 482] width 263 height 20
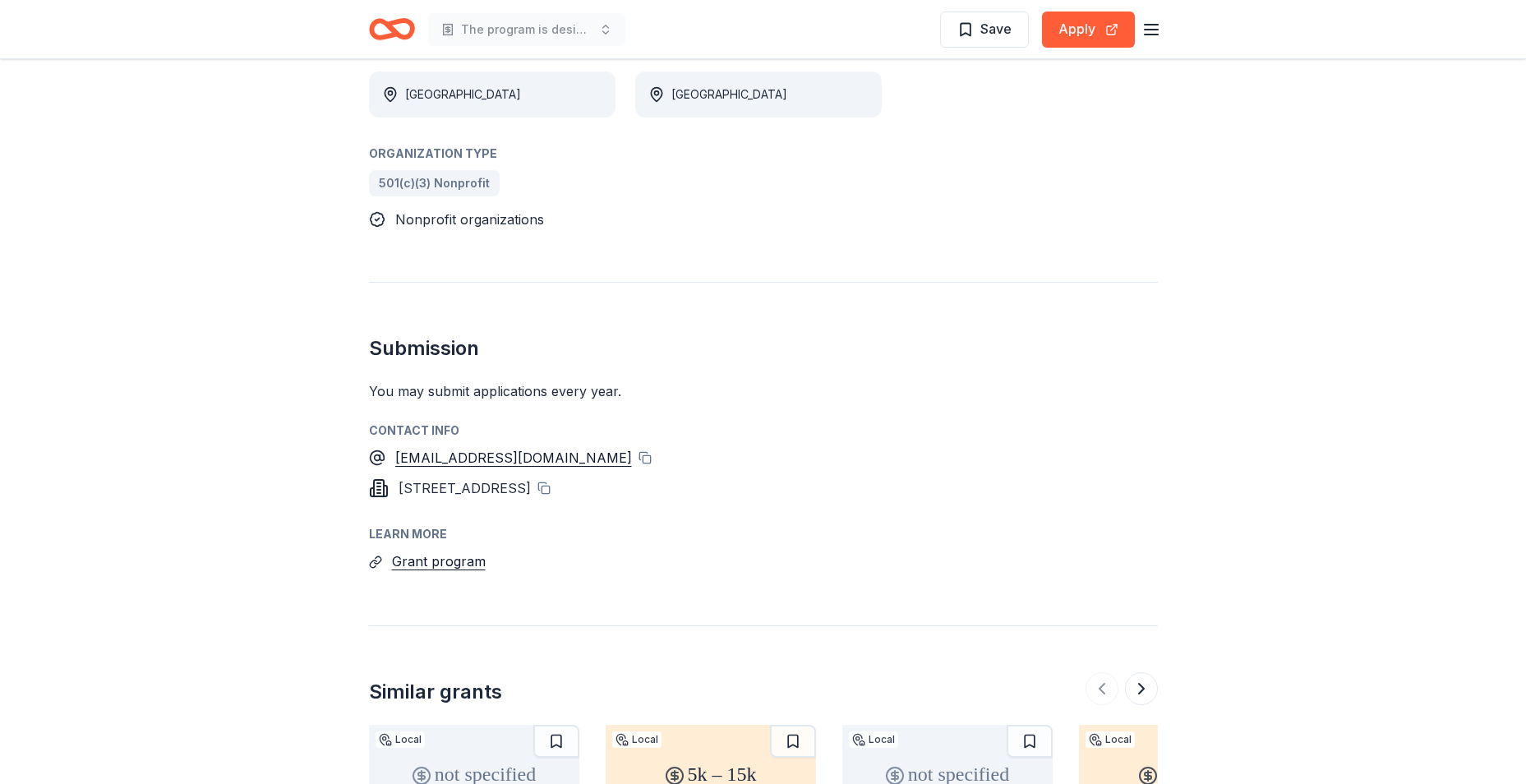
scroll to position [903, 0]
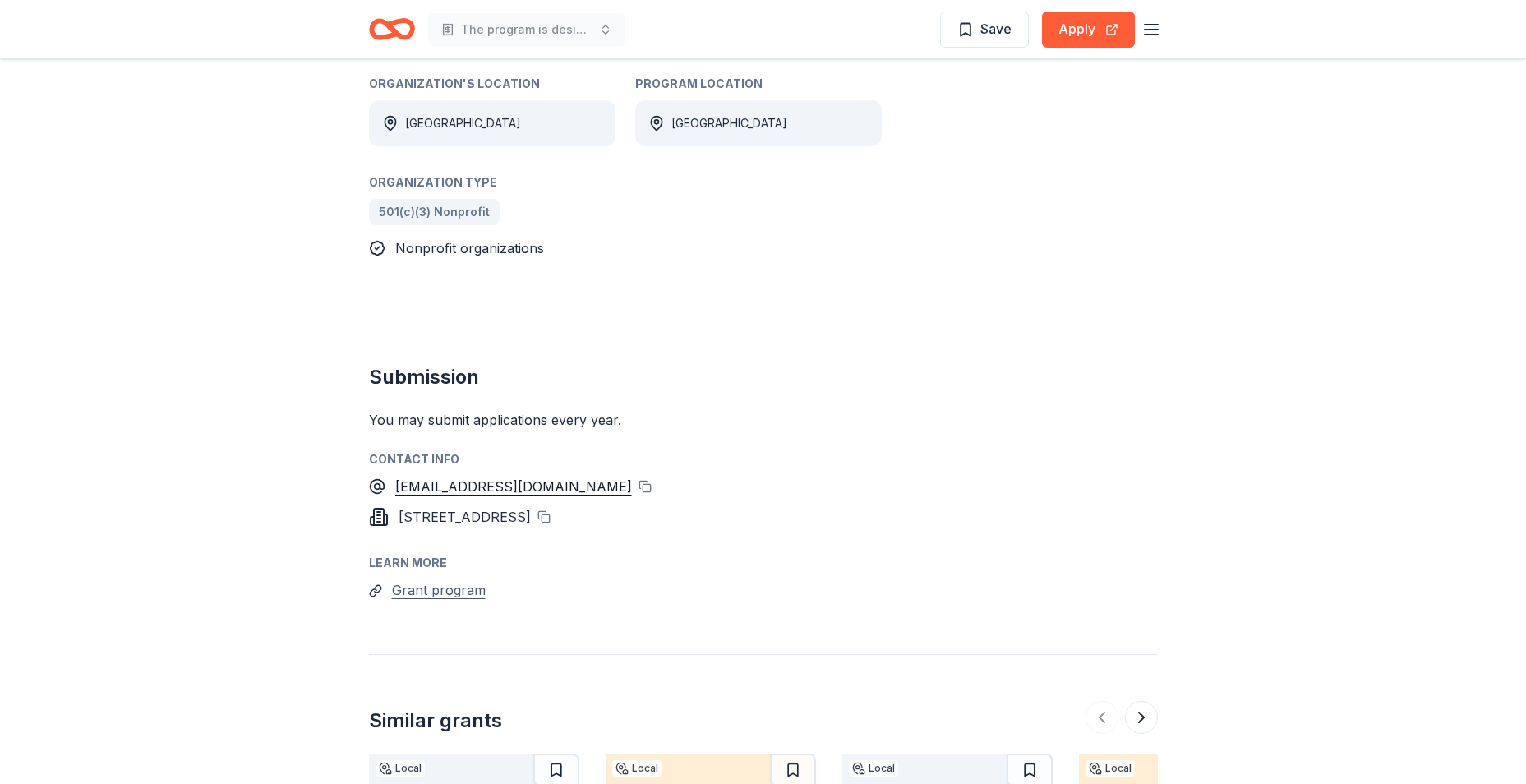
click at [463, 579] on button "Grant program" at bounding box center [438, 590] width 94 height 22
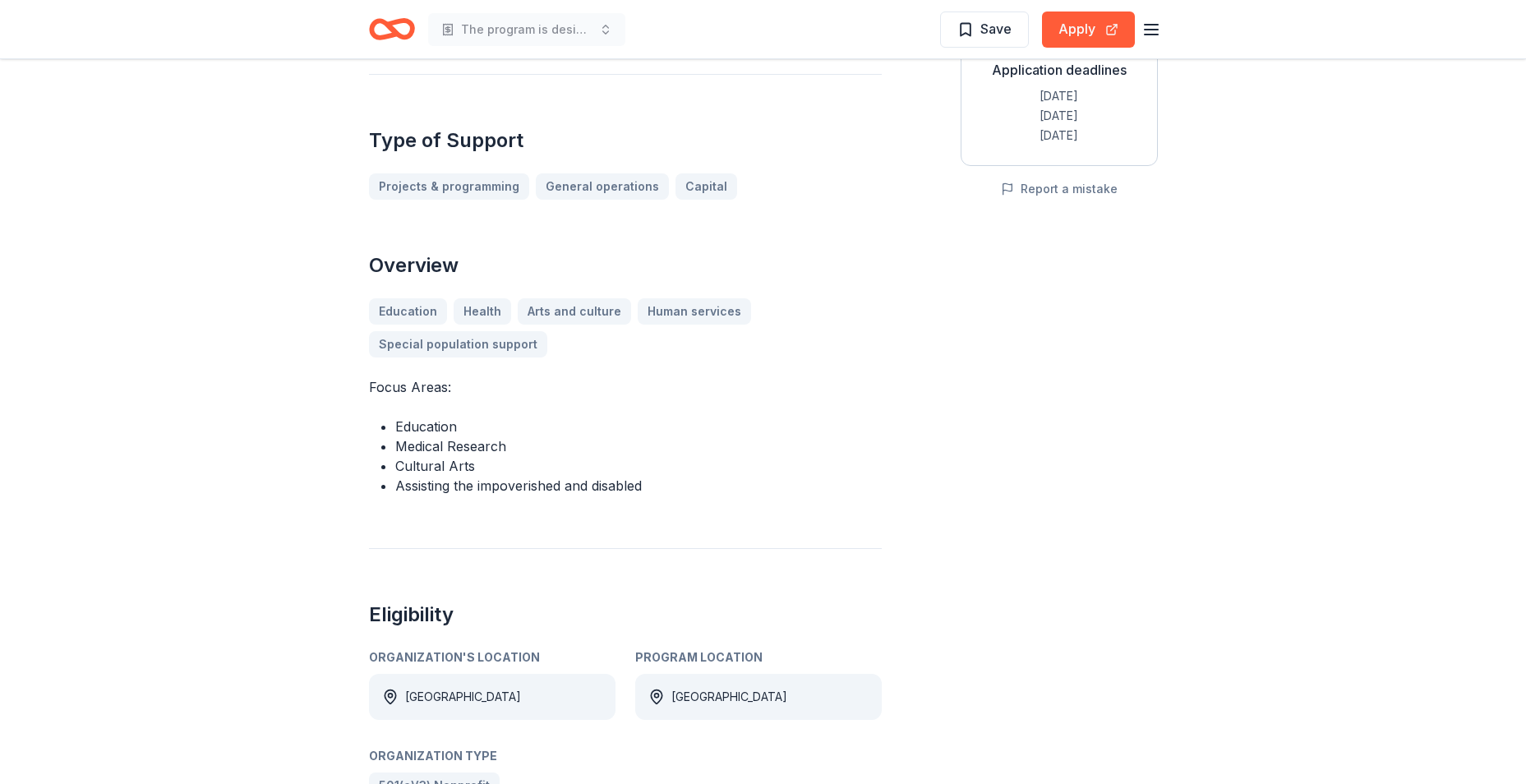
scroll to position [329, 0]
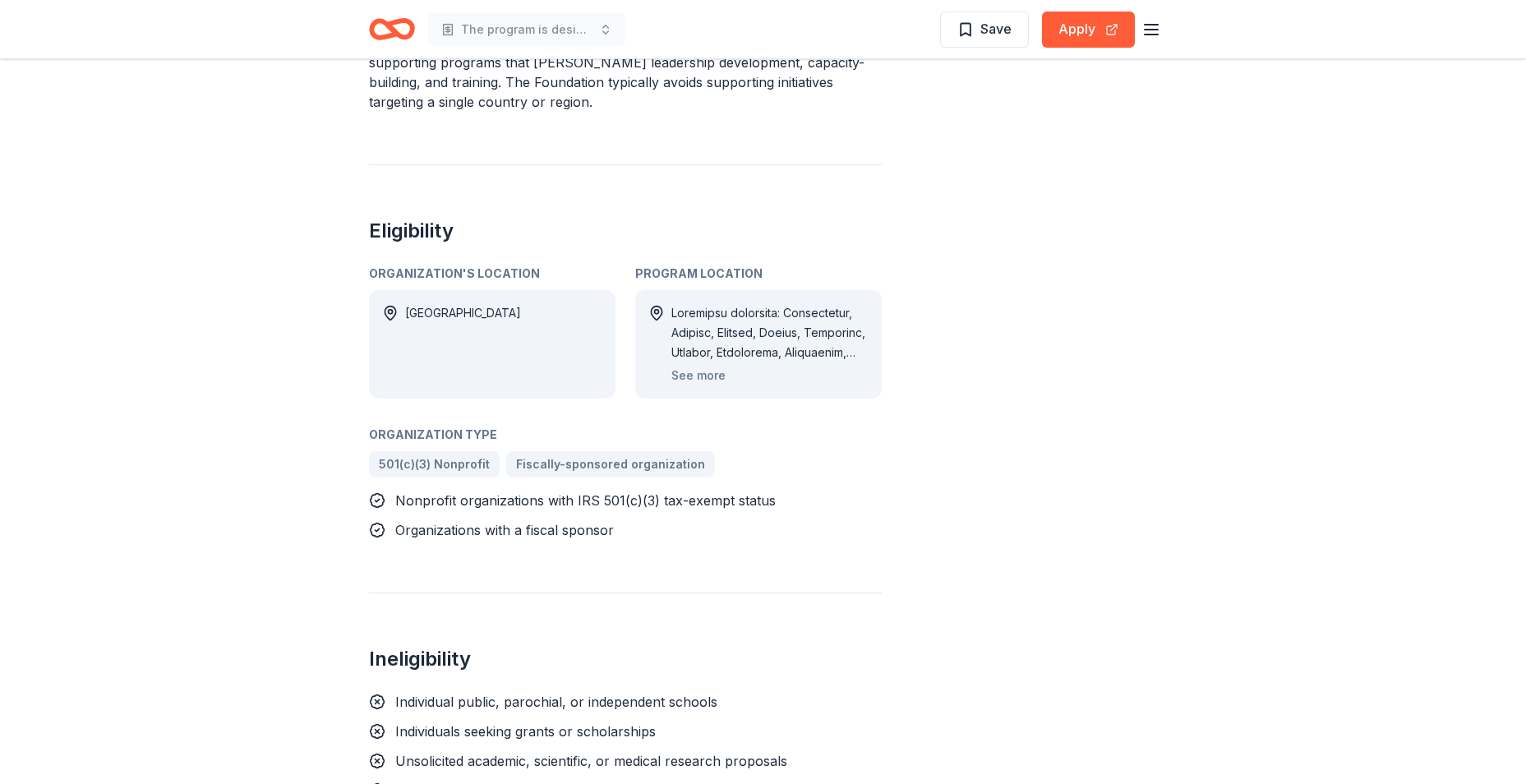
scroll to position [739, 0]
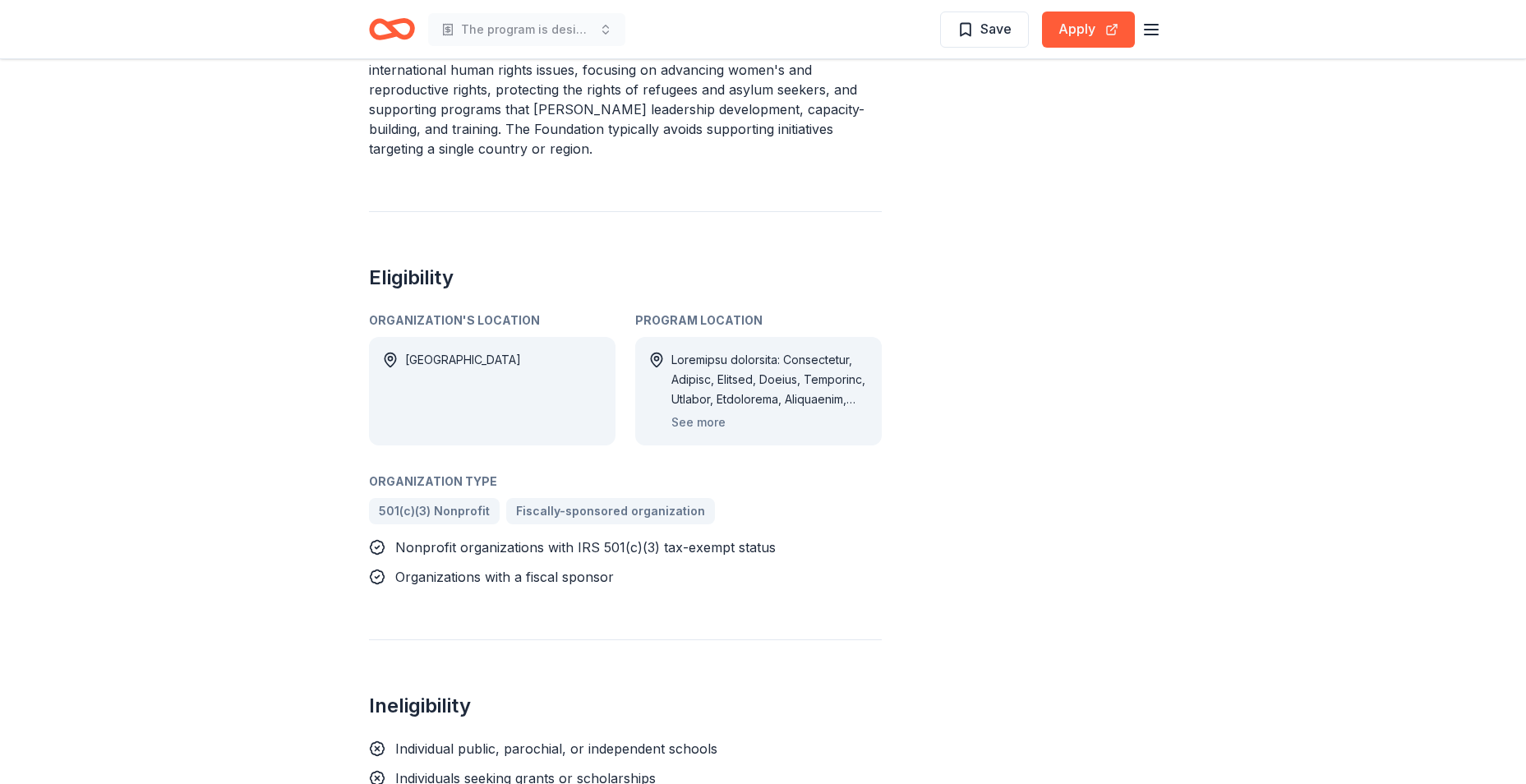
drag, startPoint x: 403, startPoint y: 511, endPoint x: 566, endPoint y: 511, distance: 163.0
click at [566, 568] on span "Organizations with a fiscal sponsor" at bounding box center [504, 577] width 218 height 17
drag, startPoint x: 613, startPoint y: 515, endPoint x: 680, endPoint y: 432, distance: 106.7
click at [496, 567] on div "Organizations with a fiscal sponsor" at bounding box center [626, 577] width 513 height 20
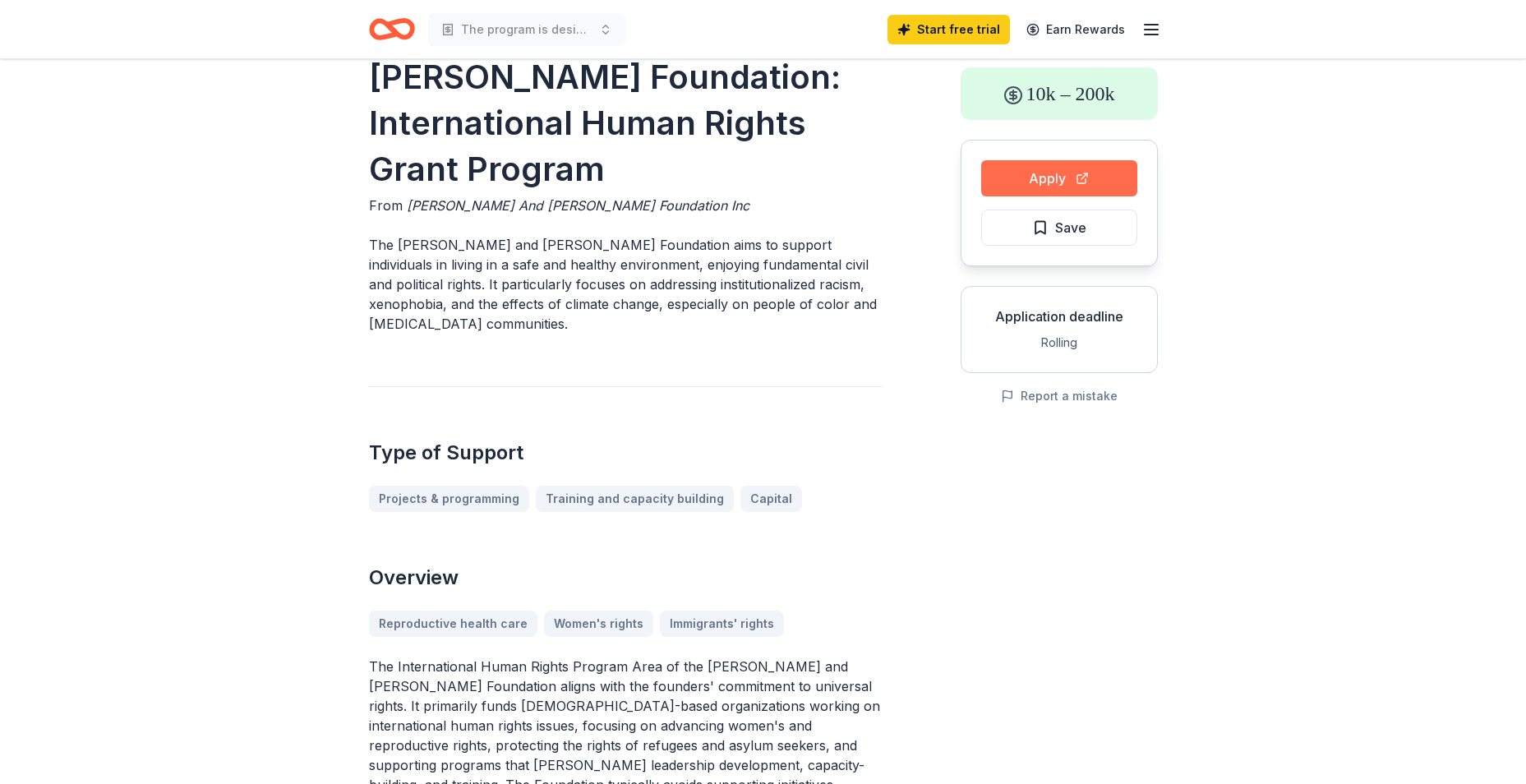
scroll to position [82, 0]
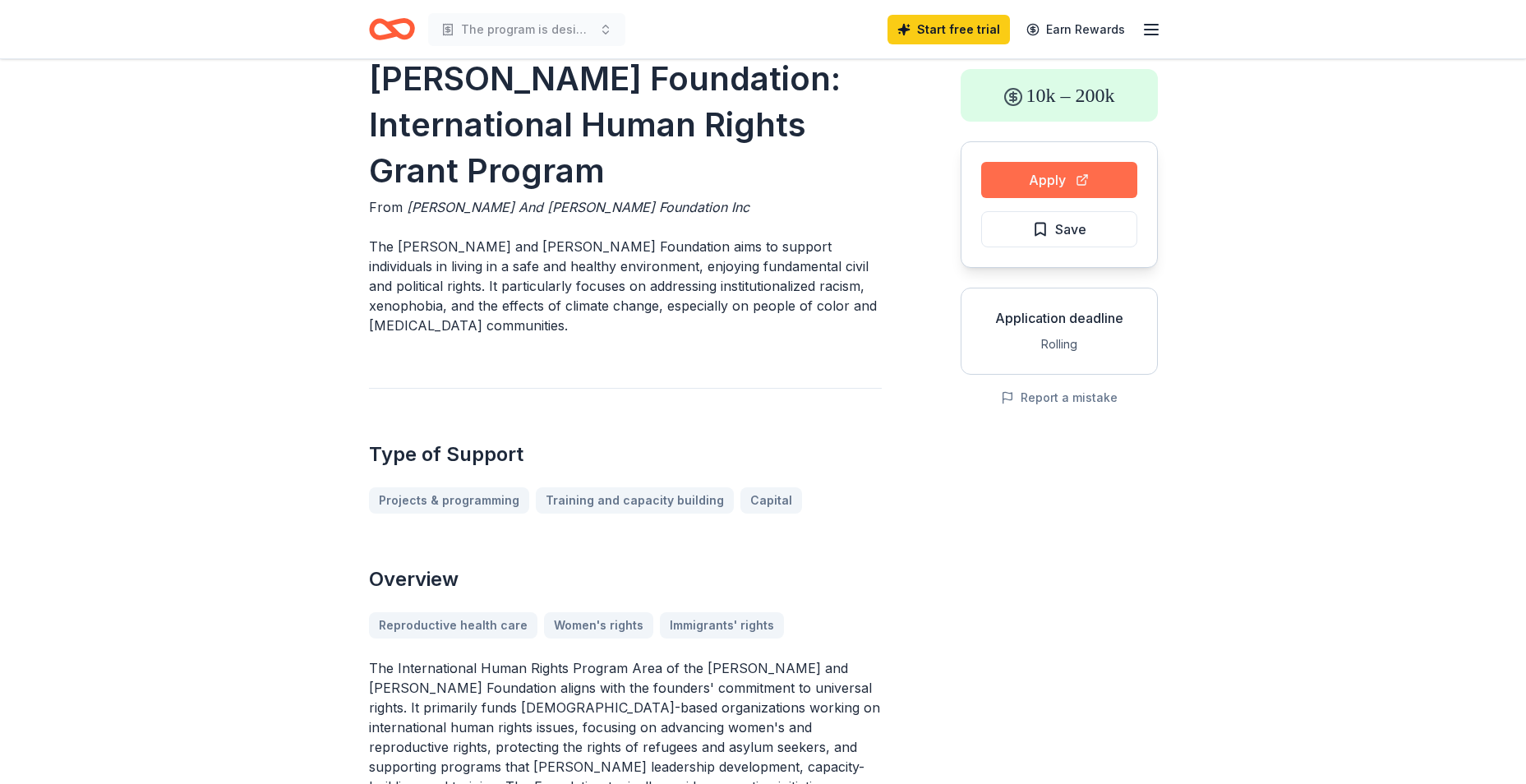
click at [1081, 179] on button "Apply" at bounding box center [1060, 180] width 156 height 37
click at [1056, 164] on button "Apply" at bounding box center [1060, 180] width 156 height 37
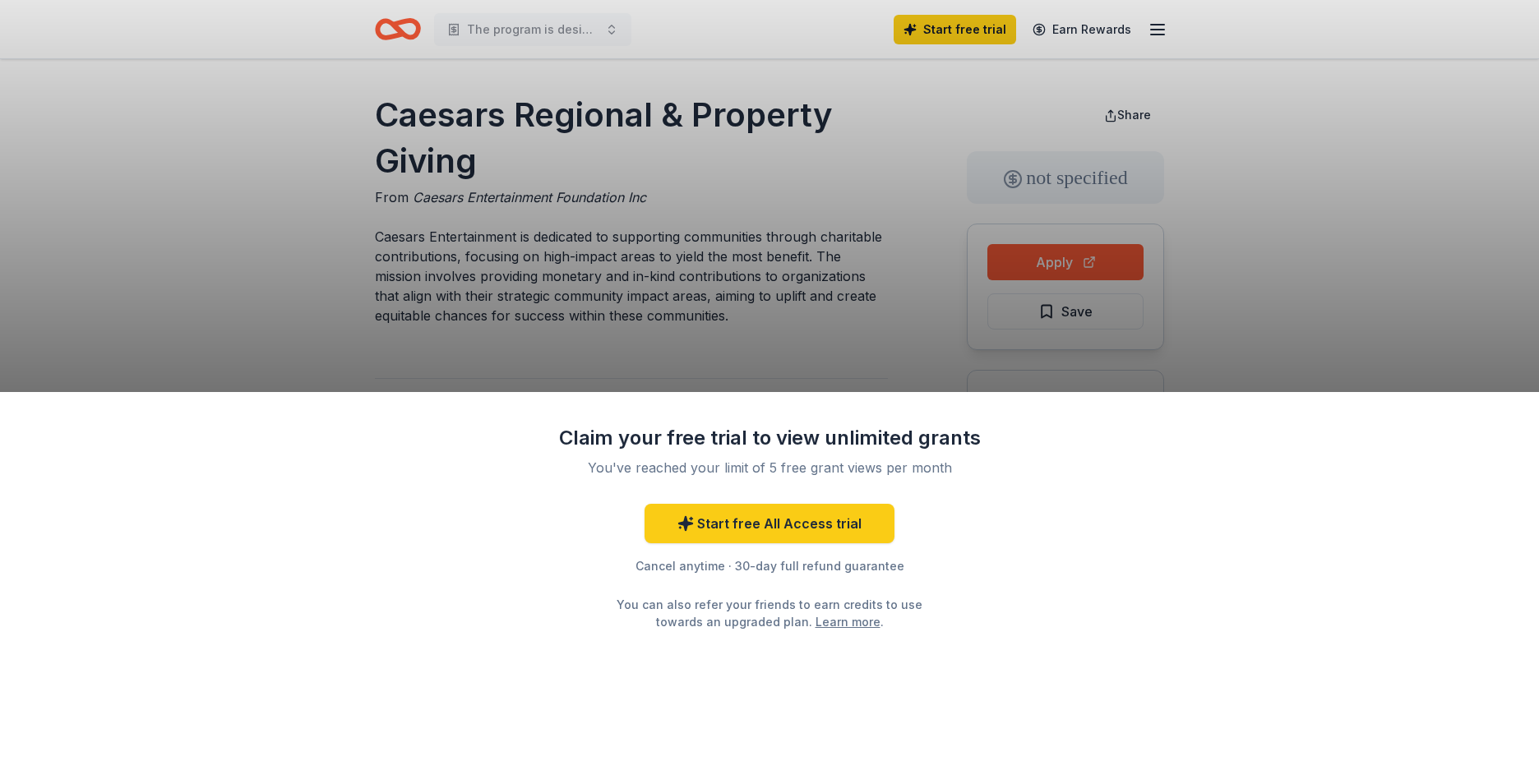
click at [721, 330] on div "Claim your free trial to view unlimited grants You've reached your limit of 5 f…" at bounding box center [770, 392] width 1539 height 784
click at [822, 621] on link "Learn more" at bounding box center [848, 621] width 65 height 17
click at [818, 519] on link "Start free All Access trial" at bounding box center [770, 523] width 250 height 40
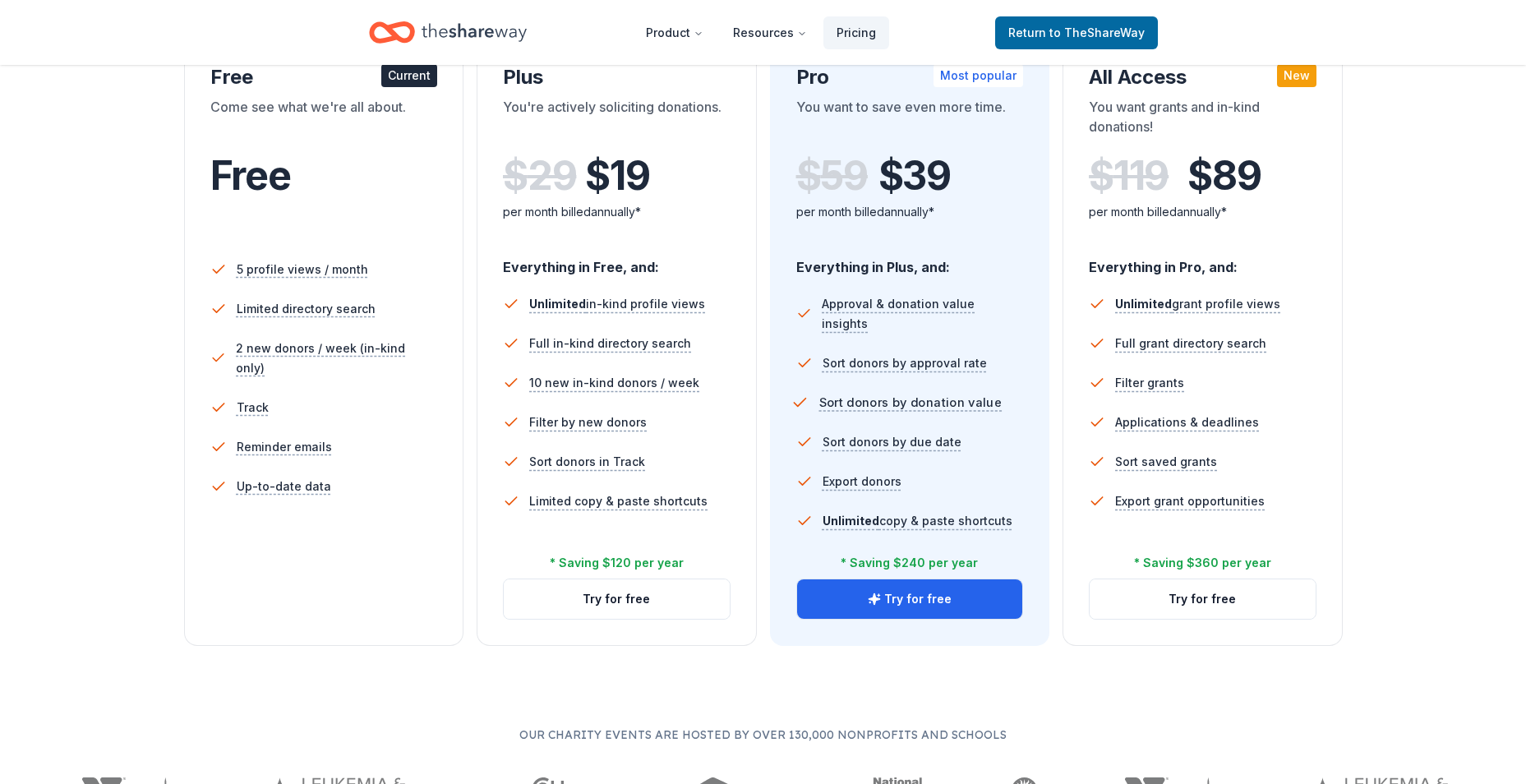
scroll to position [329, 0]
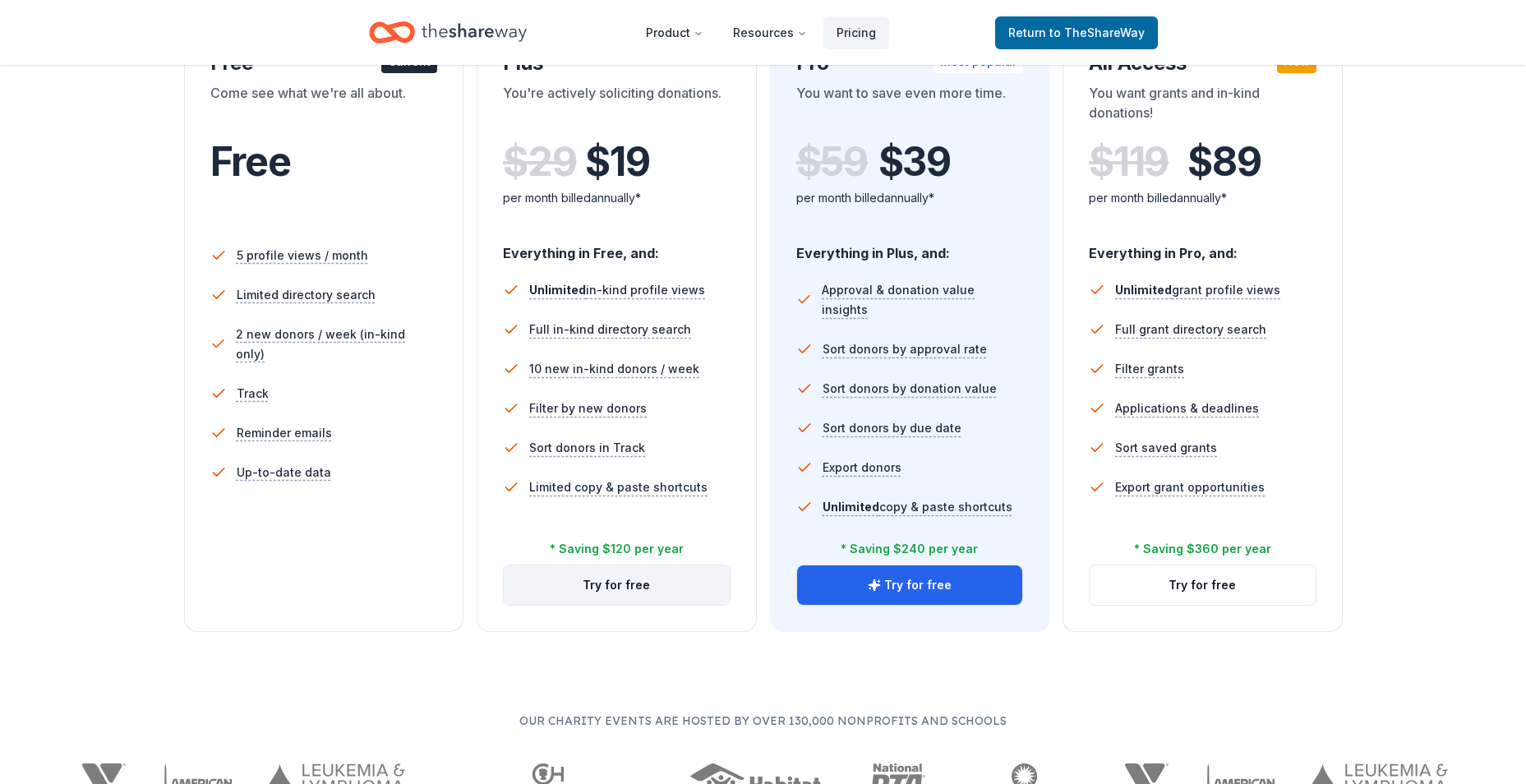
click at [611, 587] on button "Try for free" at bounding box center [617, 585] width 226 height 40
click at [616, 592] on button "Try for free" at bounding box center [617, 585] width 226 height 40
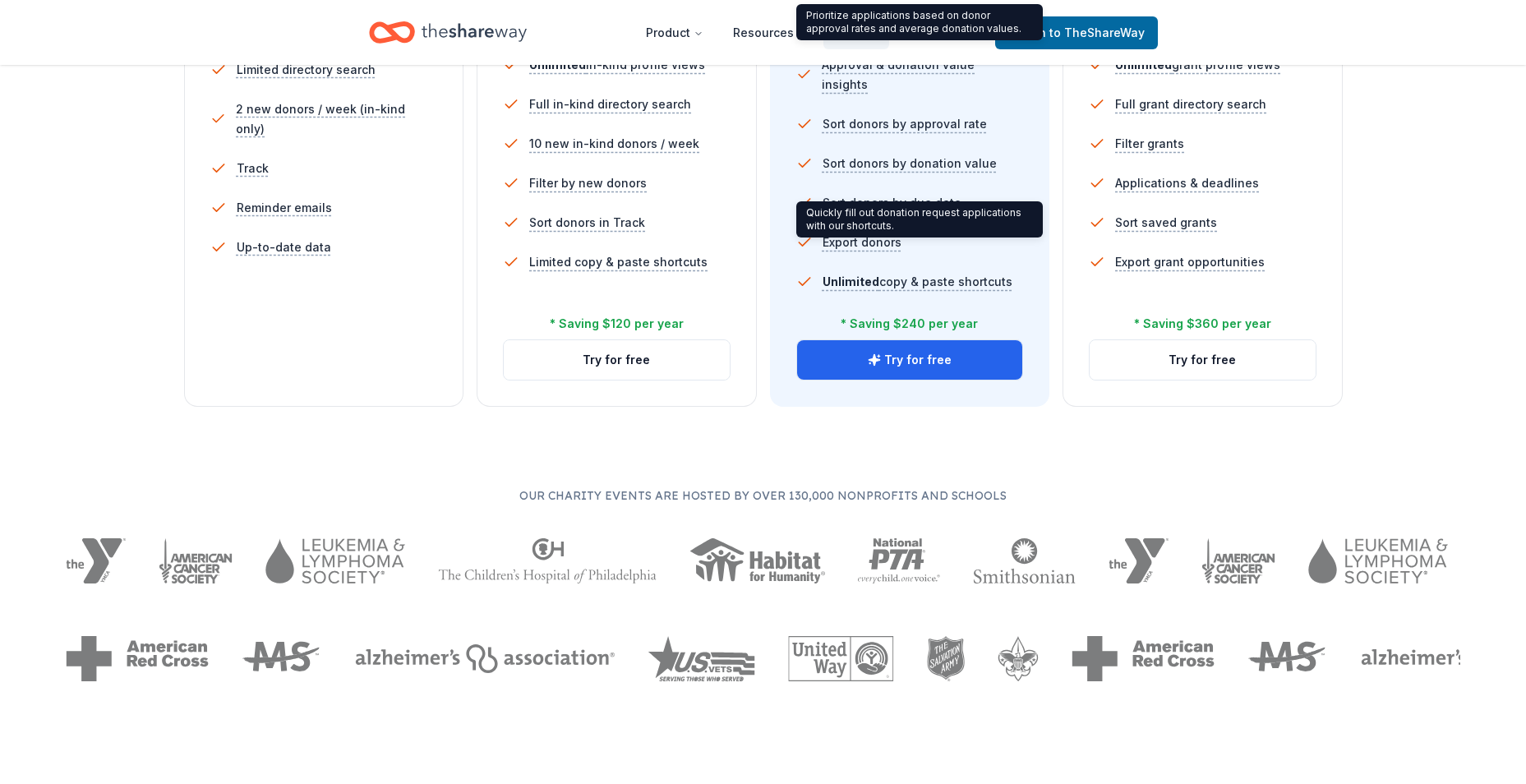
scroll to position [575, 0]
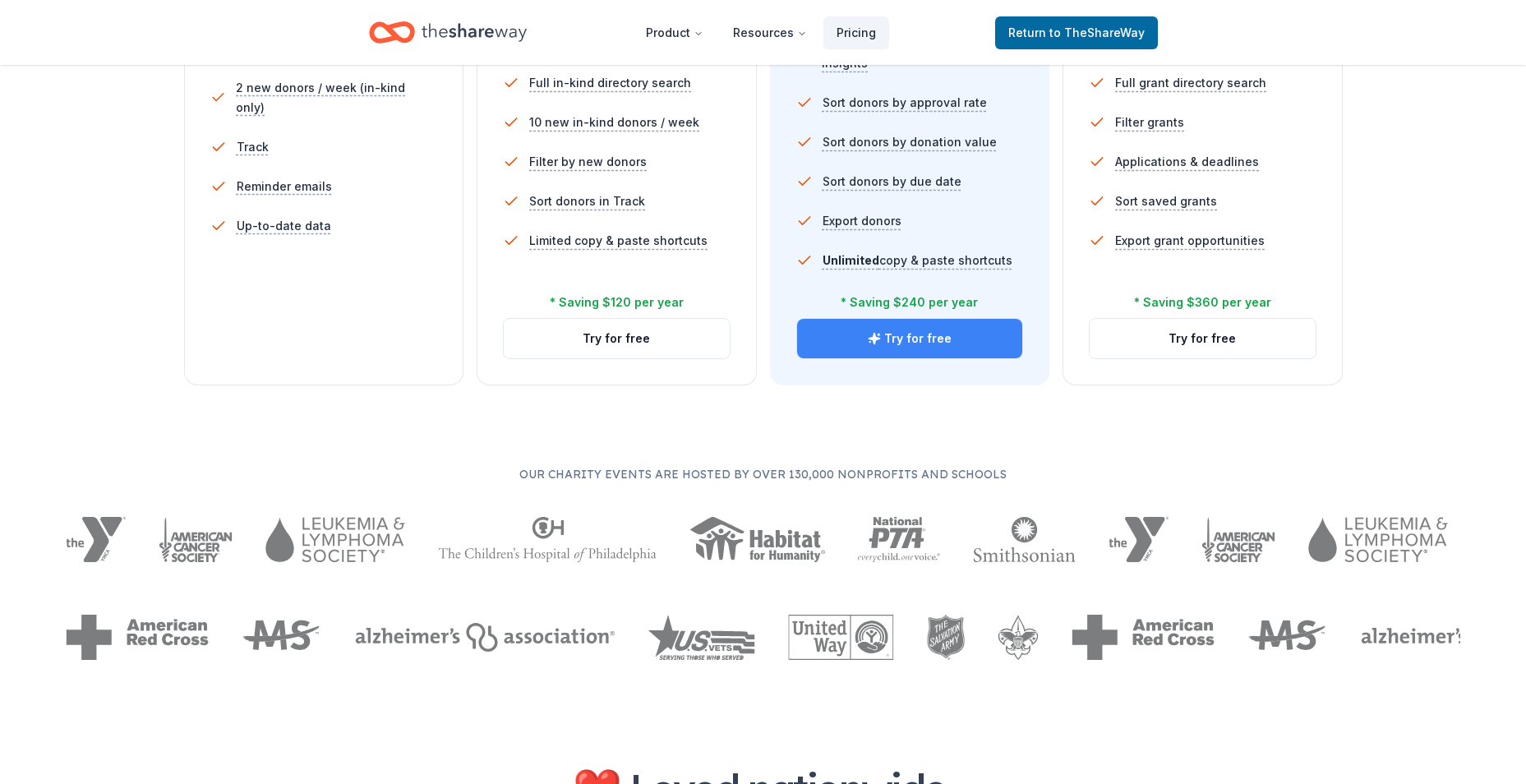
click at [924, 338] on button "Try for free" at bounding box center [910, 338] width 226 height 40
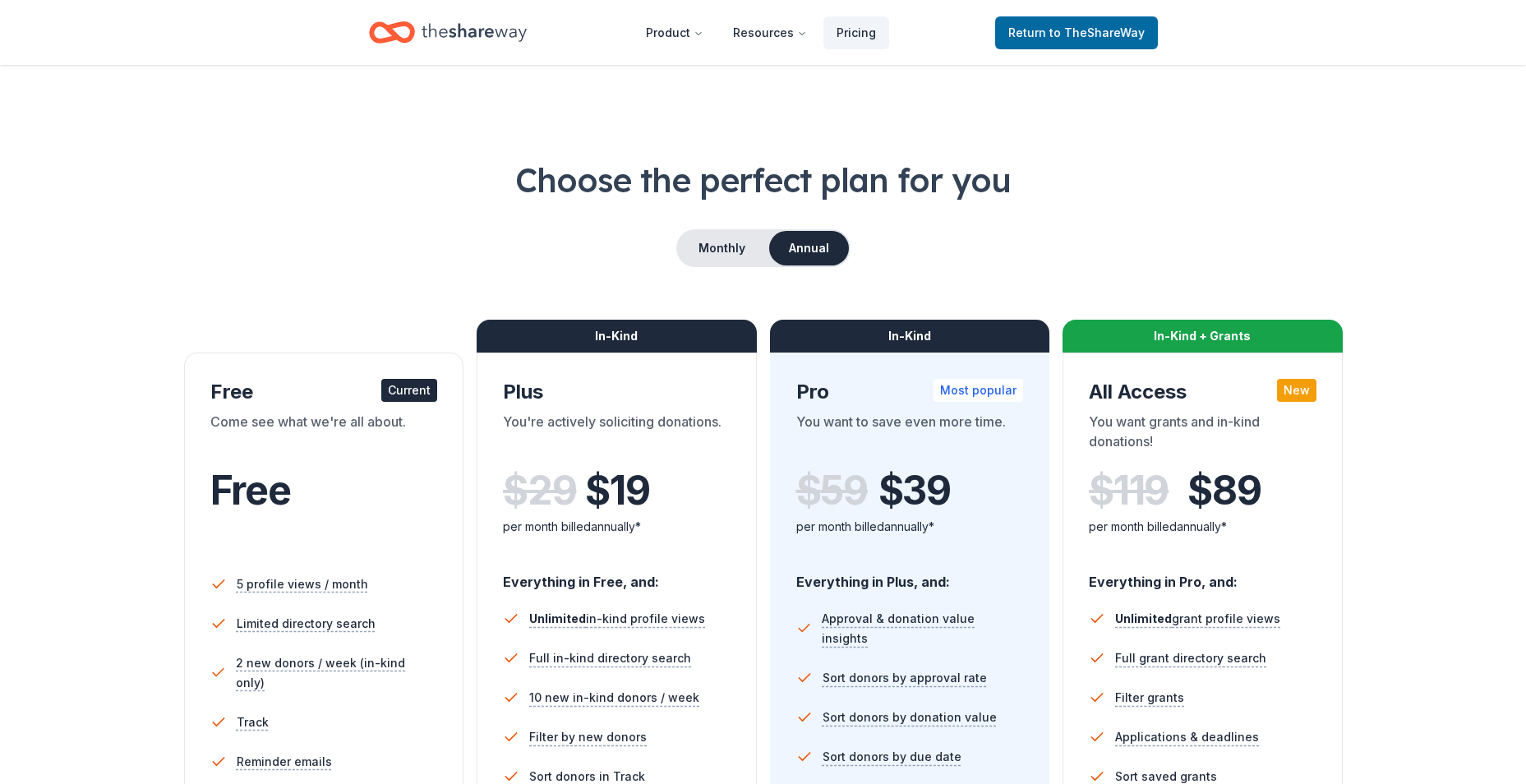
click at [826, 246] on button "Annual" at bounding box center [809, 248] width 80 height 35
click at [1118, 28] on span "to TheShareWay" at bounding box center [1097, 32] width 95 height 14
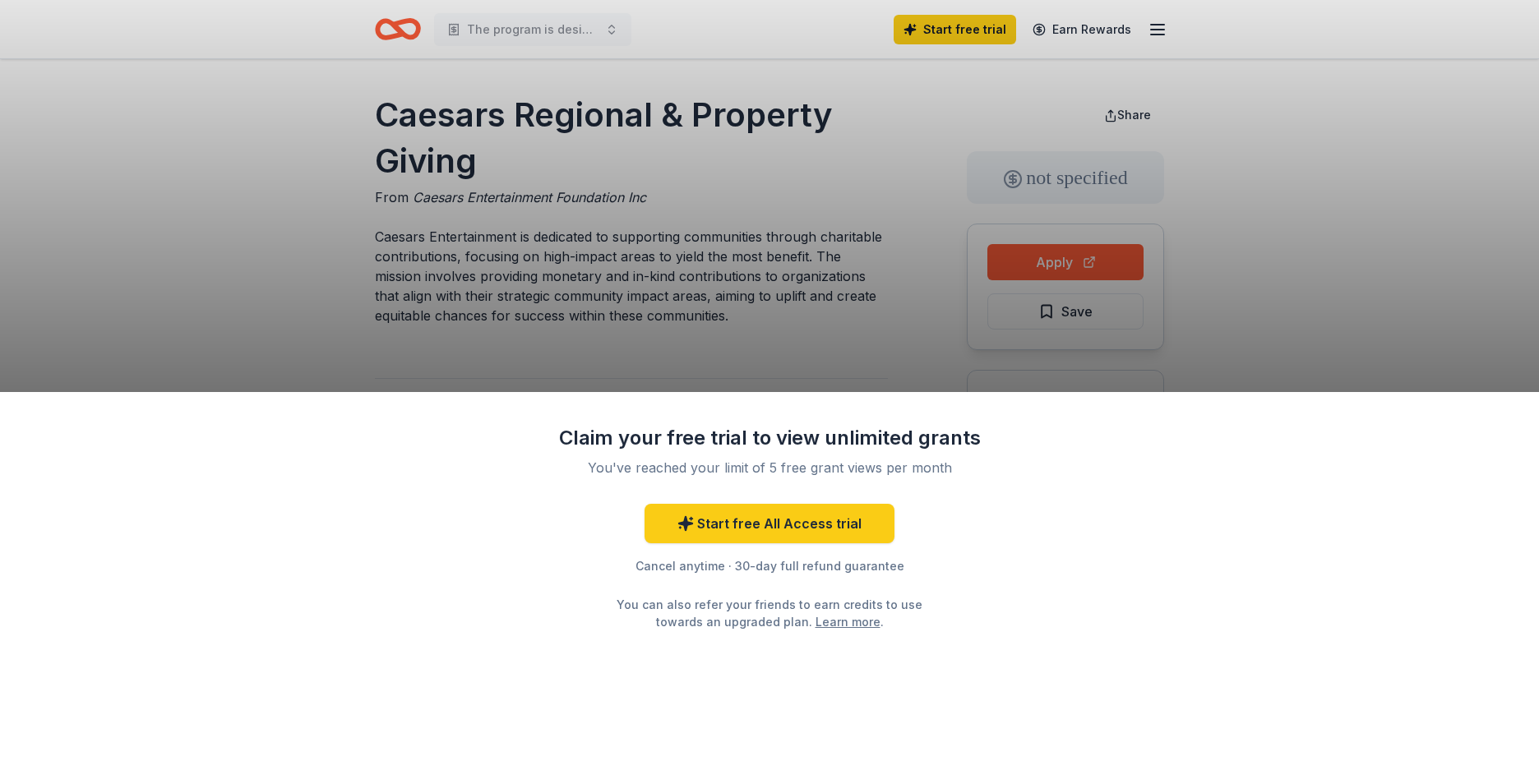
click at [1068, 264] on div "Claim your free trial to view unlimited grants You've reached your limit of 5 f…" at bounding box center [770, 392] width 1539 height 784
click at [1068, 262] on div "Claim your free trial to view unlimited grants You've reached your limit of 5 f…" at bounding box center [770, 392] width 1539 height 784
click at [1056, 268] on div "Claim your free trial to view unlimited grants You've reached your limit of 5 f…" at bounding box center [770, 392] width 1539 height 784
click at [1097, 259] on div "Claim your free trial to view unlimited grants You've reached your limit of 5 f…" at bounding box center [770, 392] width 1539 height 784
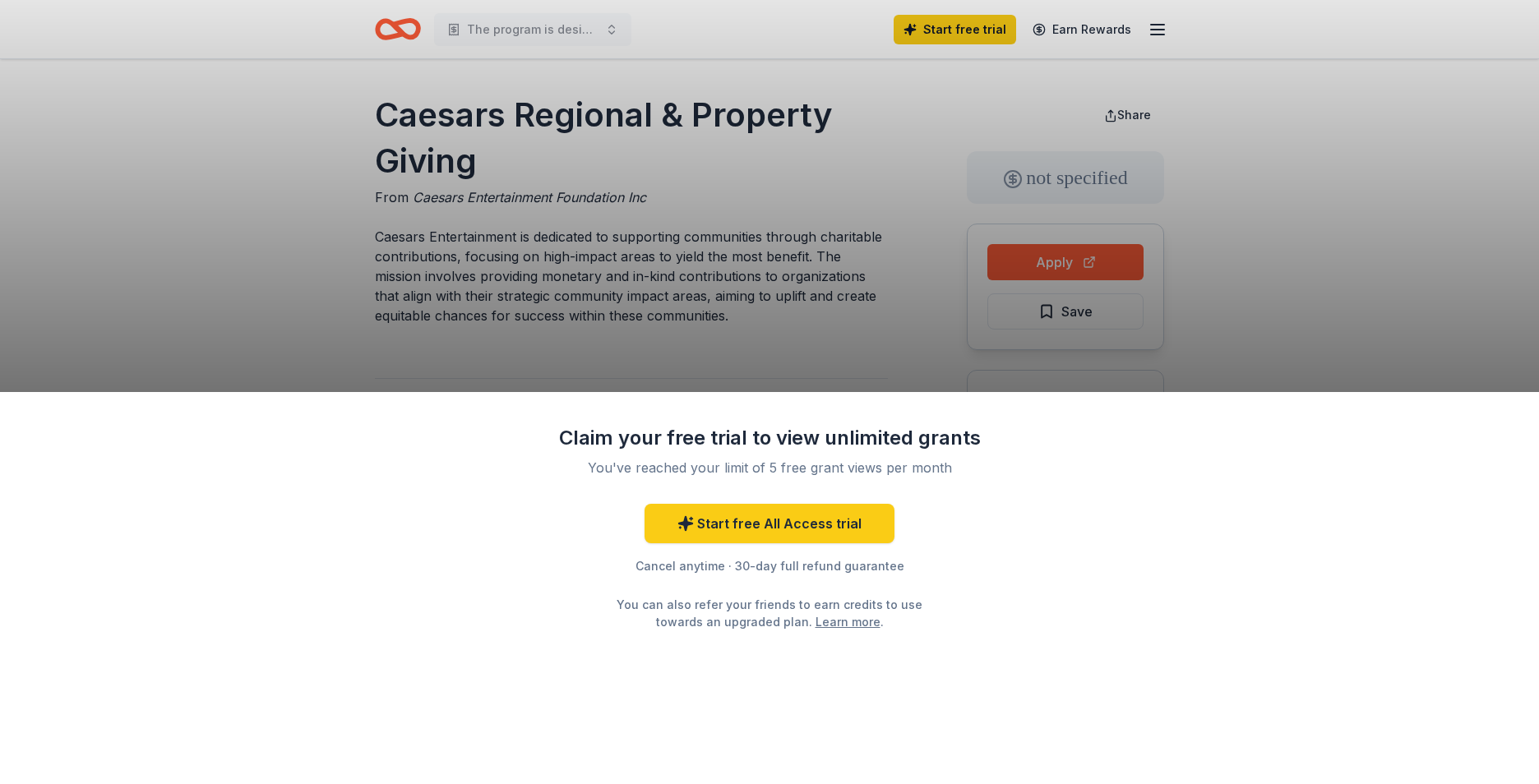
click at [1097, 259] on div "Claim your free trial to view unlimited grants You've reached your limit of 5 f…" at bounding box center [770, 392] width 1539 height 784
click at [1089, 312] on div "Claim your free trial to view unlimited grants You've reached your limit of 5 f…" at bounding box center [770, 392] width 1539 height 784
click at [998, 45] on div "Claim your free trial to view unlimited grants You've reached your limit of 5 f…" at bounding box center [770, 392] width 1539 height 784
